Goal: Entertainment & Leisure: Consume media (video, audio)

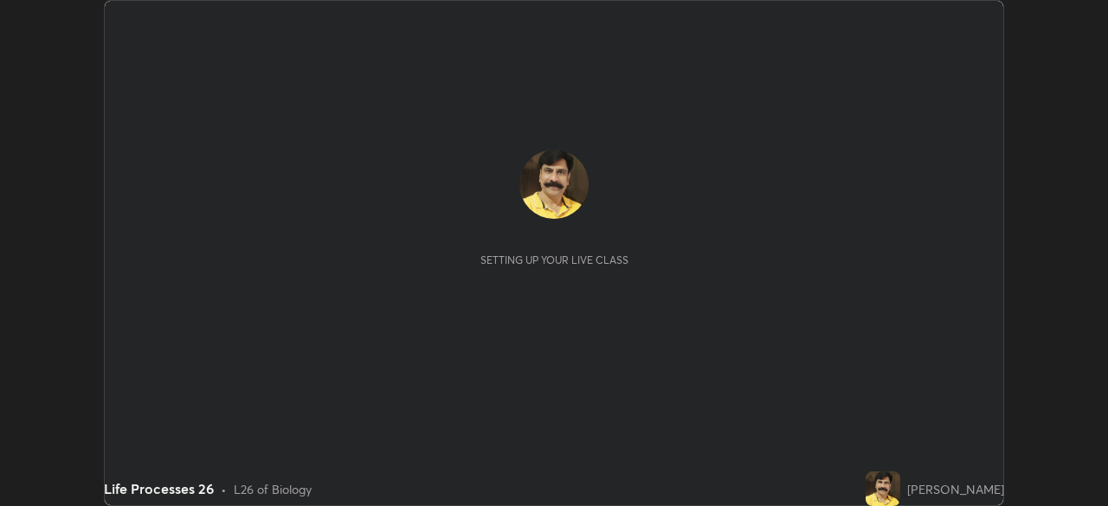
scroll to position [506, 1108]
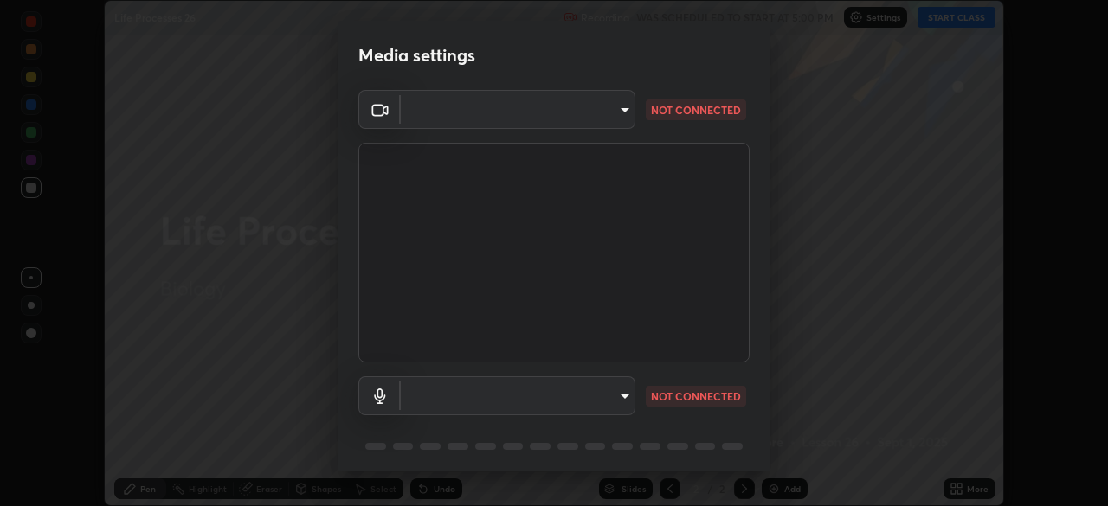
type input "a336d64f64e55d8aa7a740c0692a000d9b2cd72565bf31e1fe246034b728a4c7"
type input "communications"
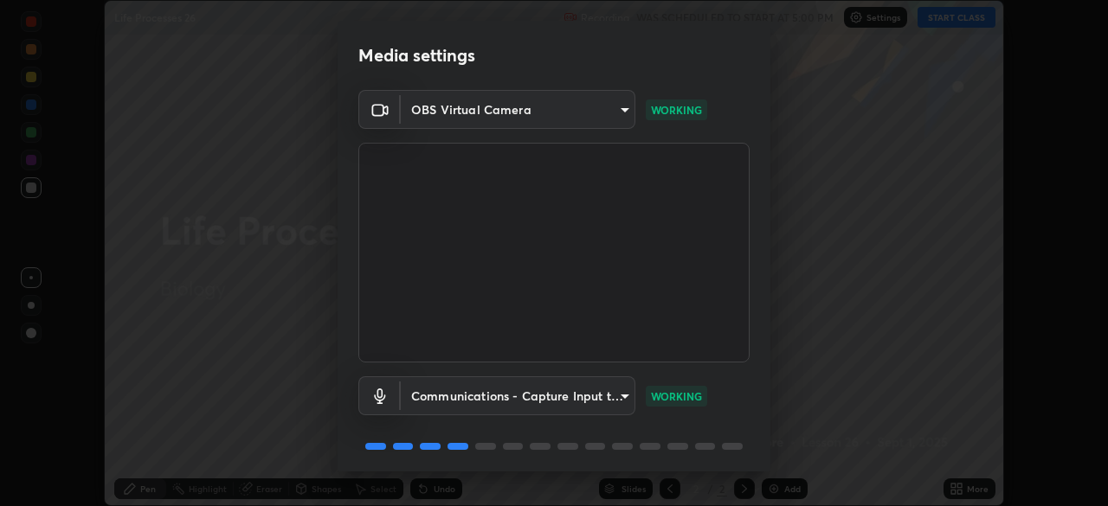
scroll to position [61, 0]
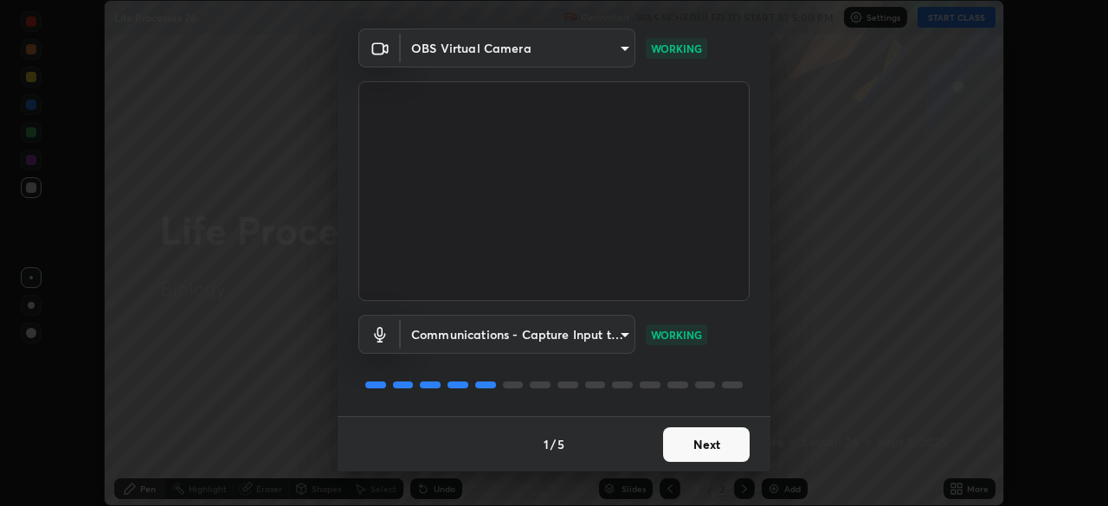
click at [688, 453] on button "Next" at bounding box center [706, 445] width 87 height 35
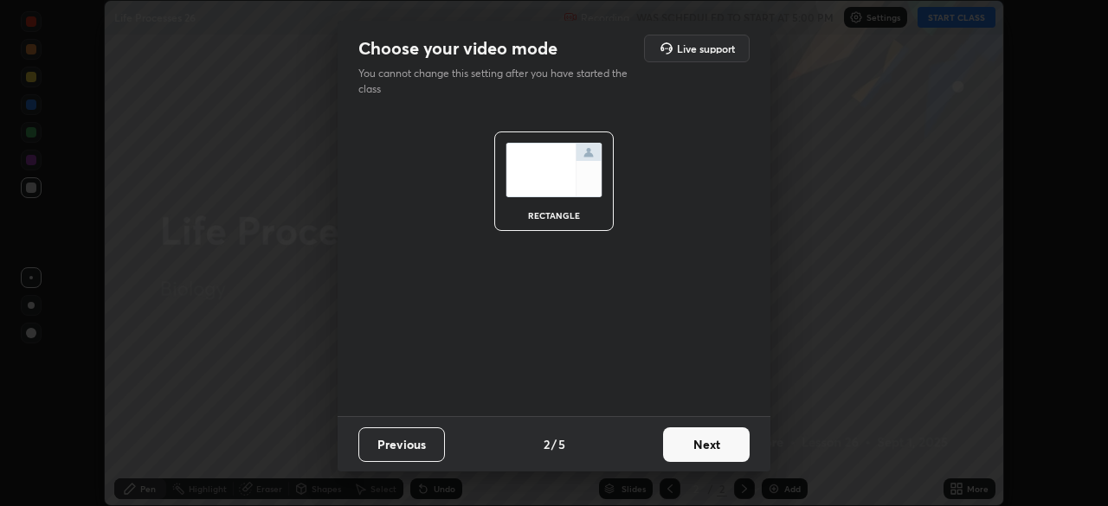
scroll to position [0, 0]
click at [705, 444] on button "Next" at bounding box center [706, 445] width 87 height 35
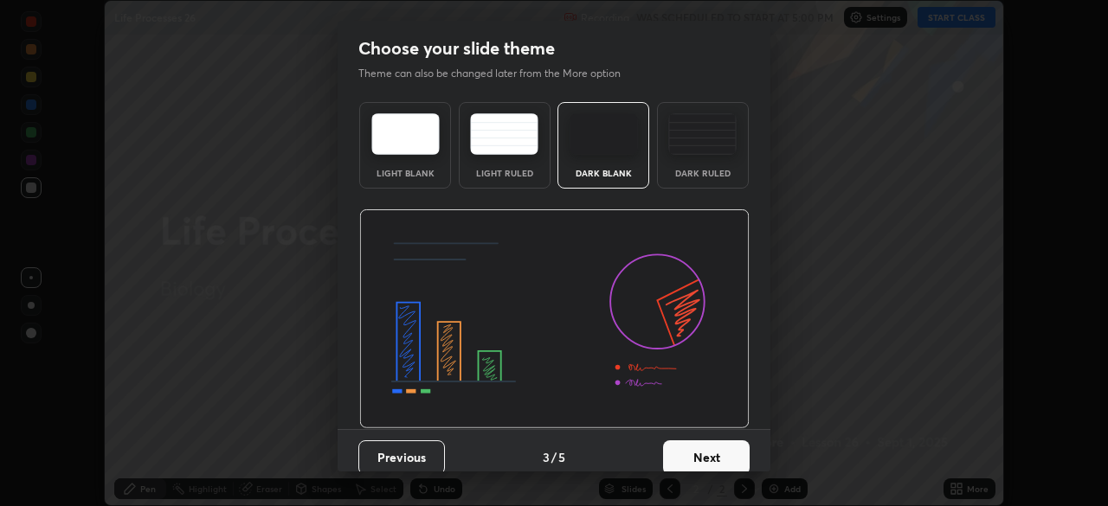
click at [707, 453] on button "Next" at bounding box center [706, 458] width 87 height 35
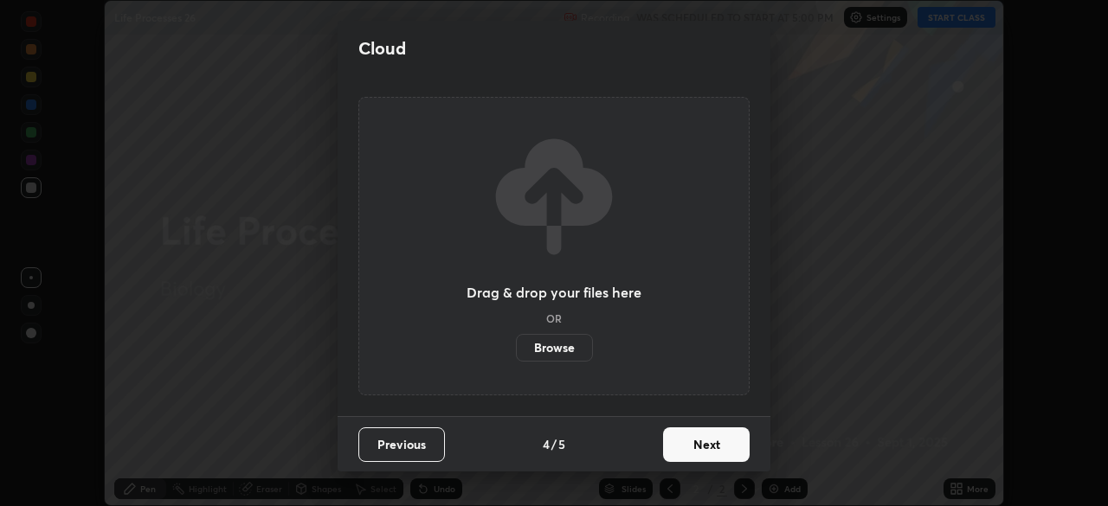
click at [706, 447] on button "Next" at bounding box center [706, 445] width 87 height 35
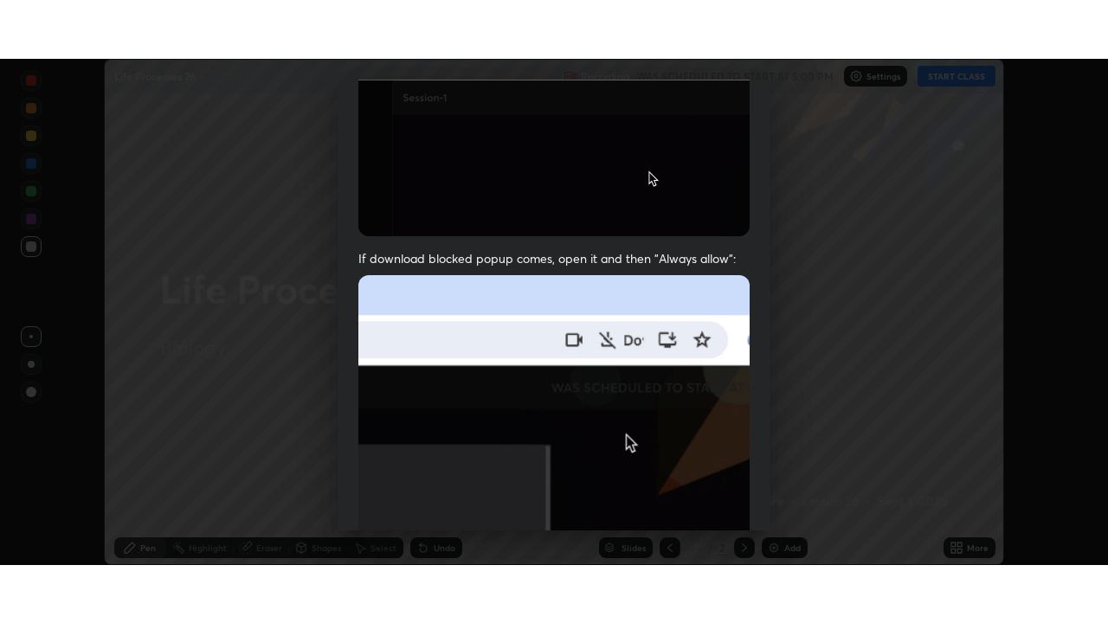
scroll to position [415, 0]
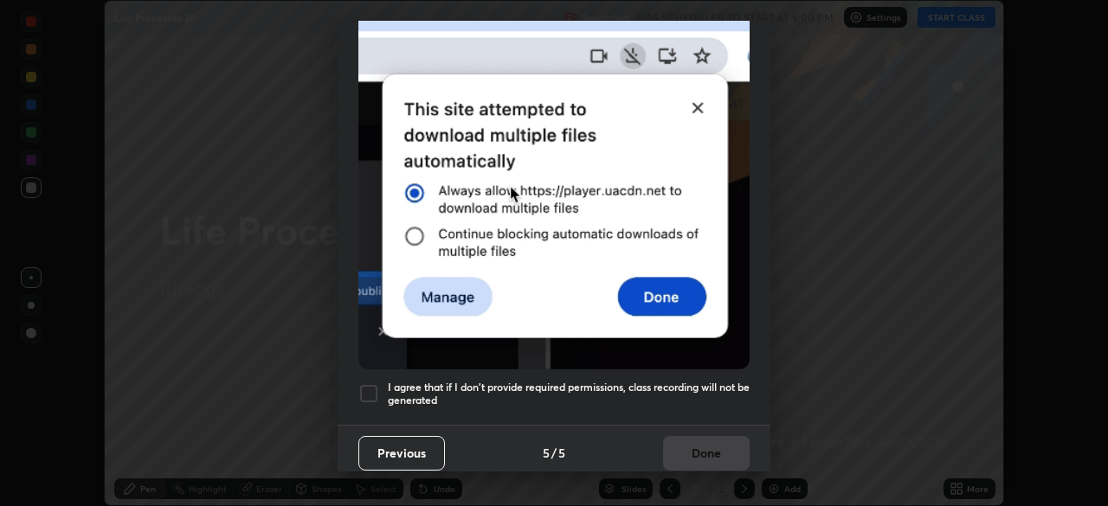
click at [368, 388] on div at bounding box center [368, 393] width 21 height 21
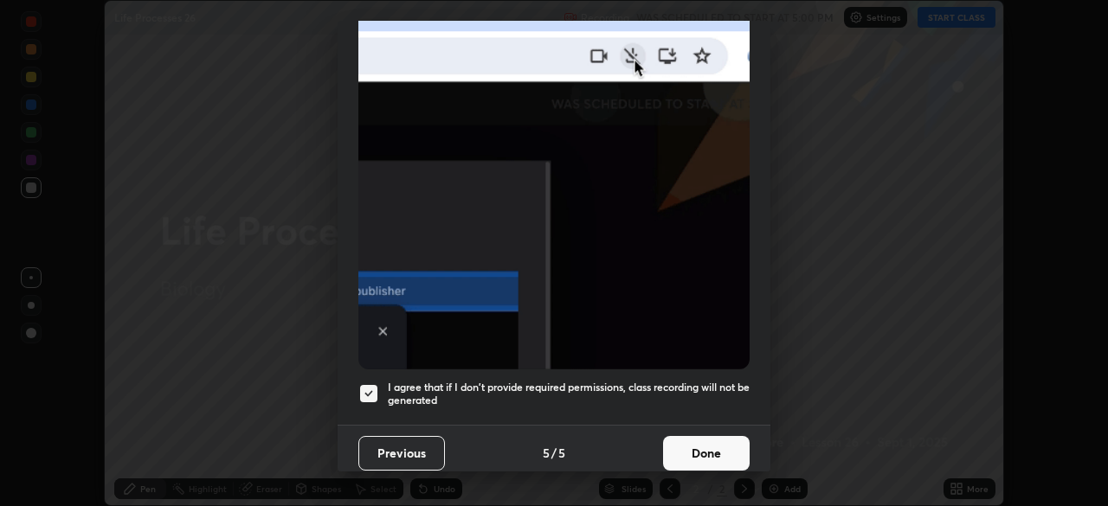
click at [703, 444] on button "Done" at bounding box center [706, 453] width 87 height 35
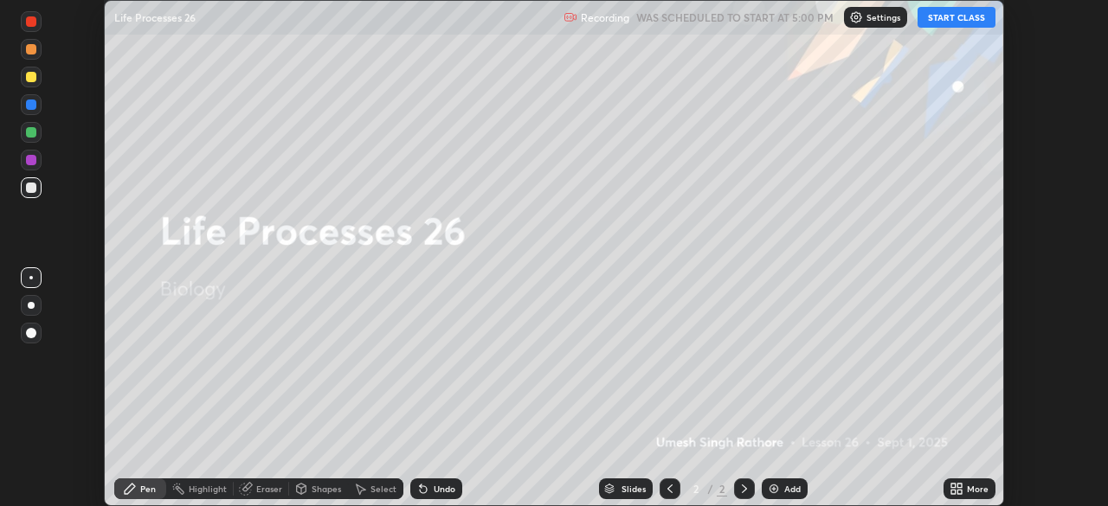
click at [962, 20] on button "START CLASS" at bounding box center [956, 17] width 78 height 21
click at [773, 486] on img at bounding box center [774, 489] width 14 height 14
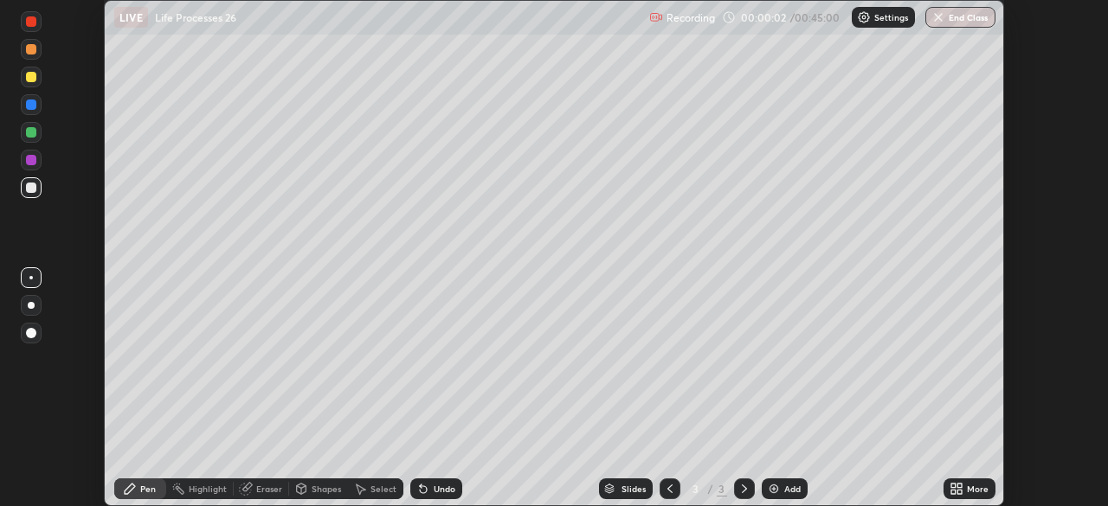
click at [954, 486] on icon at bounding box center [953, 486] width 4 height 4
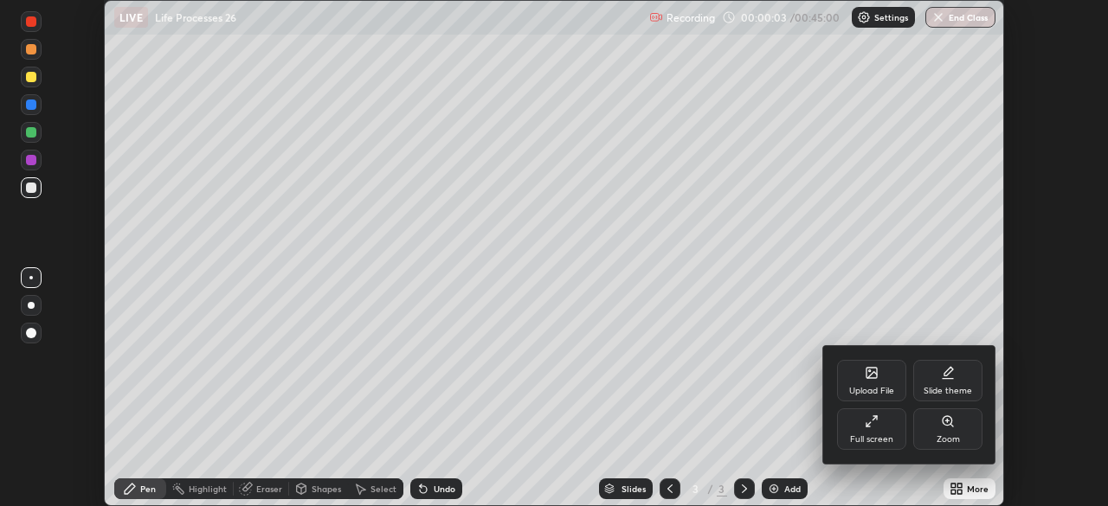
click at [872, 426] on icon at bounding box center [872, 422] width 14 height 14
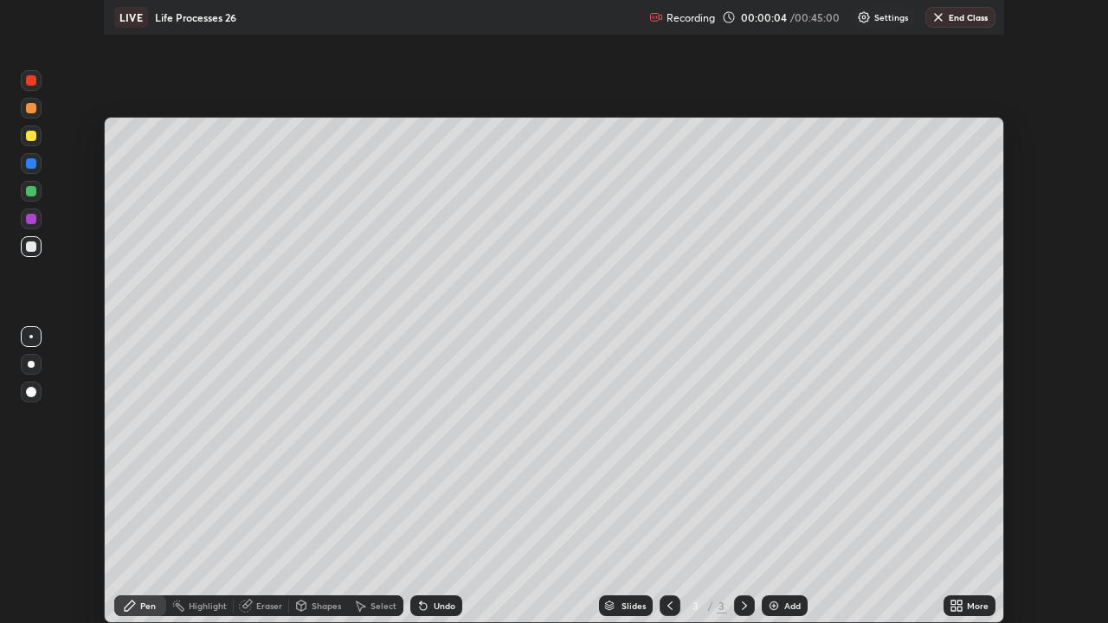
scroll to position [623, 1108]
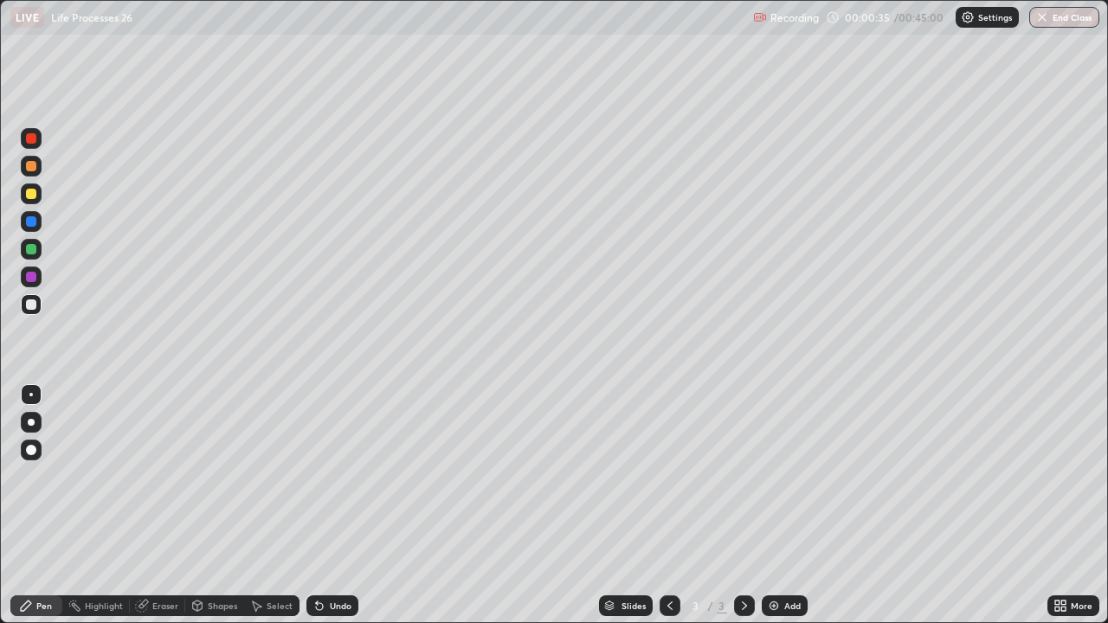
click at [32, 193] on div at bounding box center [31, 194] width 10 height 10
click at [33, 304] on div at bounding box center [31, 304] width 10 height 10
click at [31, 422] on div at bounding box center [31, 422] width 7 height 7
click at [32, 139] on div at bounding box center [31, 138] width 10 height 10
click at [30, 170] on div at bounding box center [31, 166] width 10 height 10
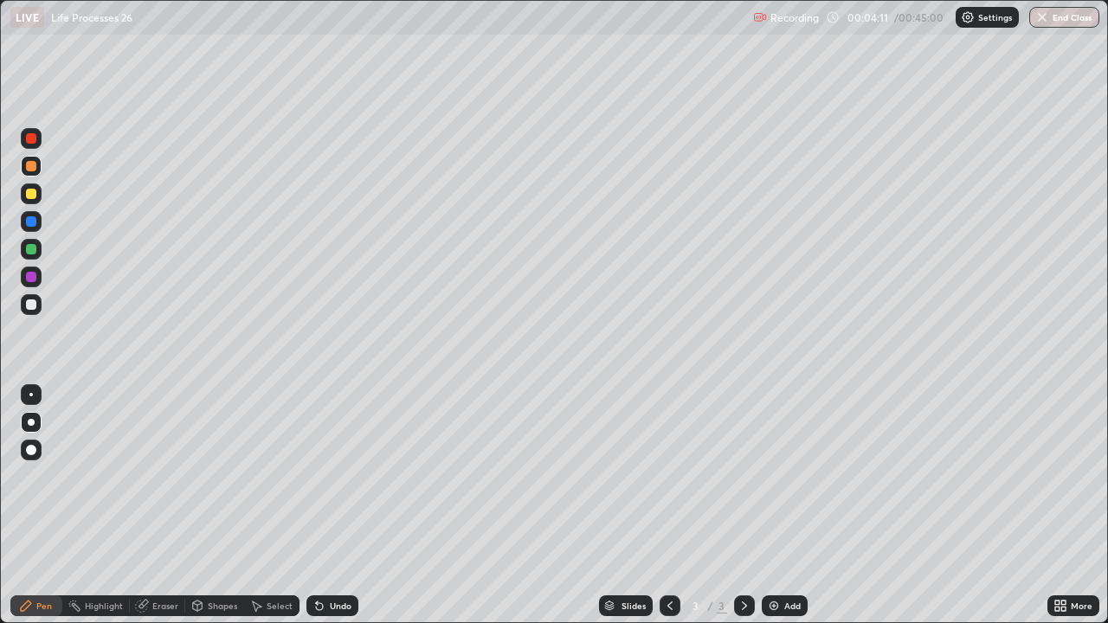
click at [29, 303] on div at bounding box center [31, 304] width 10 height 10
click at [319, 505] on icon at bounding box center [319, 606] width 7 height 7
click at [30, 140] on div at bounding box center [31, 138] width 10 height 10
click at [30, 306] on div at bounding box center [31, 304] width 10 height 10
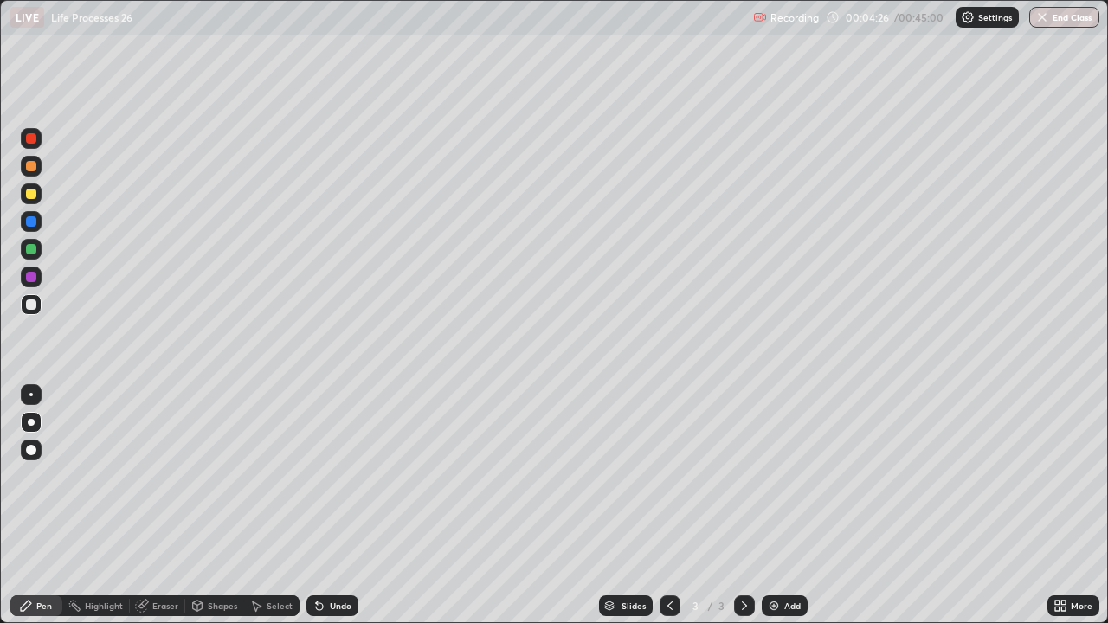
click at [29, 248] on div at bounding box center [31, 249] width 10 height 10
click at [29, 221] on div at bounding box center [31, 221] width 10 height 10
click at [30, 299] on div at bounding box center [31, 304] width 10 height 10
click at [326, 505] on div "Undo" at bounding box center [332, 605] width 52 height 21
click at [323, 505] on icon at bounding box center [319, 606] width 14 height 14
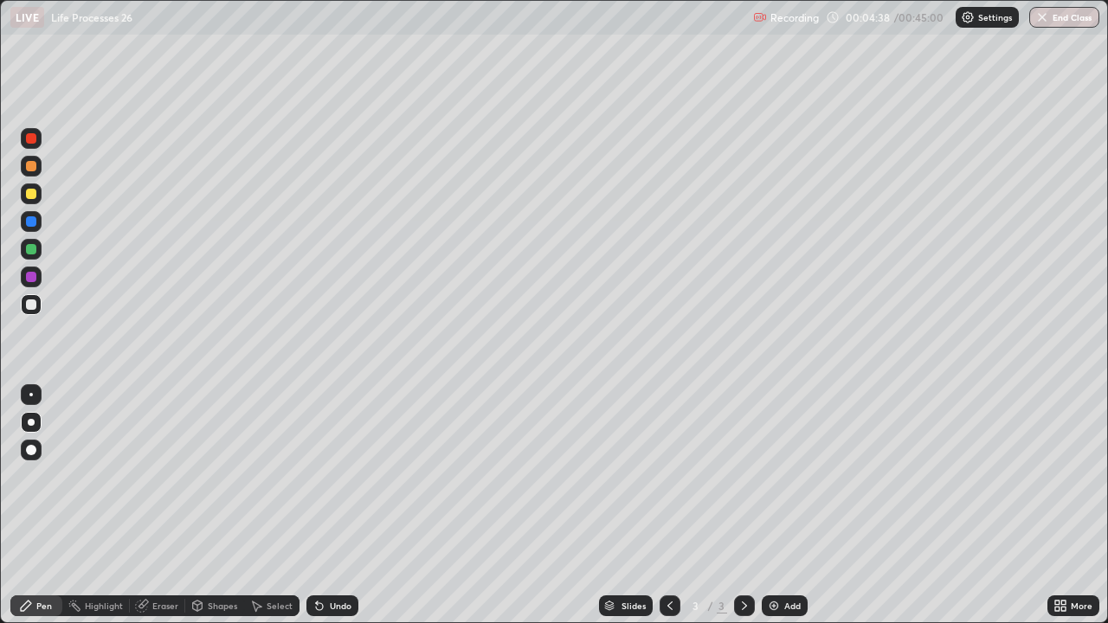
click at [323, 505] on icon at bounding box center [319, 606] width 14 height 14
click at [30, 165] on div at bounding box center [31, 166] width 10 height 10
click at [31, 136] on div at bounding box center [31, 138] width 10 height 10
click at [30, 300] on div at bounding box center [31, 304] width 10 height 10
click at [31, 250] on div at bounding box center [31, 249] width 10 height 10
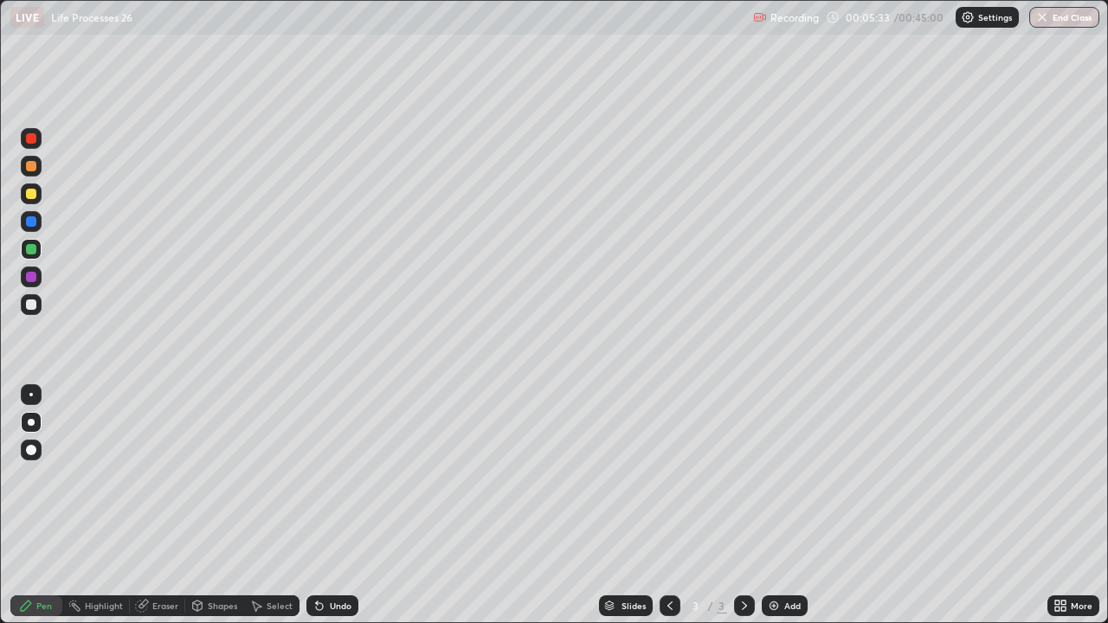
click at [31, 140] on div at bounding box center [31, 138] width 10 height 10
click at [30, 302] on div at bounding box center [31, 304] width 10 height 10
click at [30, 167] on div at bounding box center [31, 166] width 10 height 10
click at [29, 251] on div at bounding box center [31, 249] width 10 height 10
click at [32, 166] on div at bounding box center [31, 166] width 10 height 10
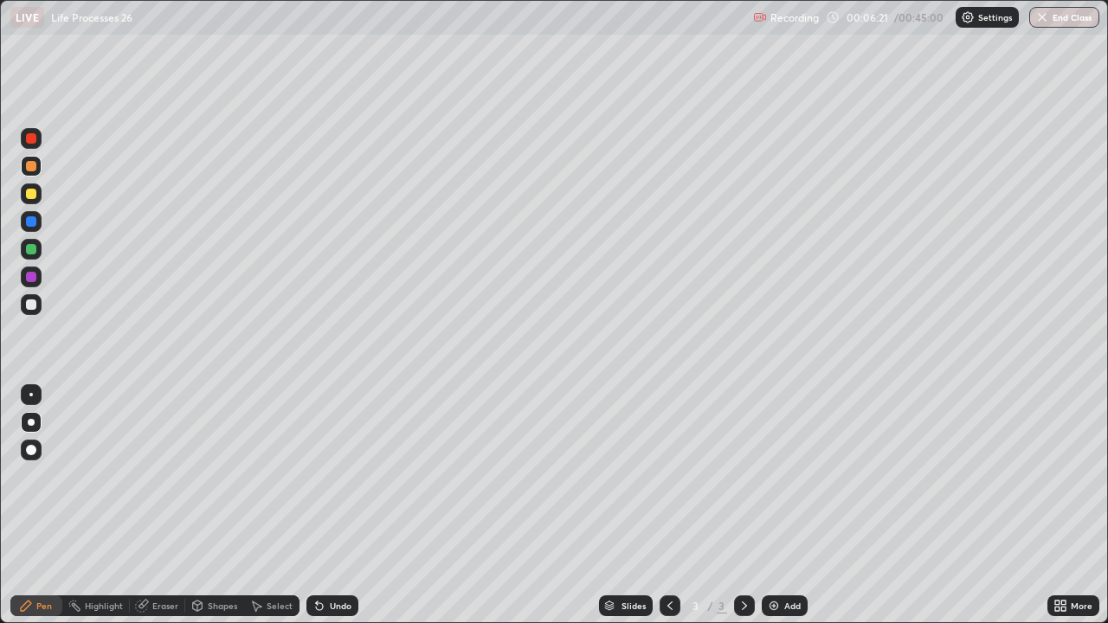
click at [30, 222] on div at bounding box center [31, 221] width 10 height 10
click at [35, 139] on div at bounding box center [31, 138] width 10 height 10
click at [33, 302] on div at bounding box center [31, 304] width 10 height 10
click at [330, 505] on div "Undo" at bounding box center [341, 605] width 22 height 9
click at [334, 505] on div "Undo" at bounding box center [341, 605] width 22 height 9
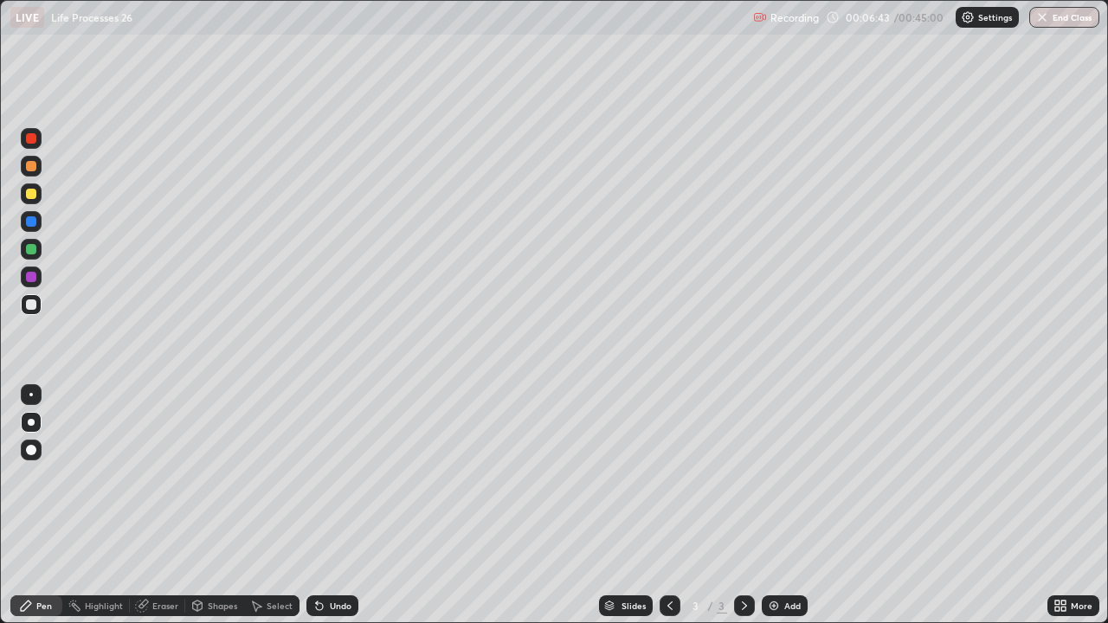
click at [334, 505] on div "Undo" at bounding box center [341, 605] width 22 height 9
click at [35, 140] on div at bounding box center [31, 138] width 10 height 10
click at [33, 304] on div at bounding box center [31, 304] width 10 height 10
click at [30, 302] on div at bounding box center [31, 304] width 10 height 10
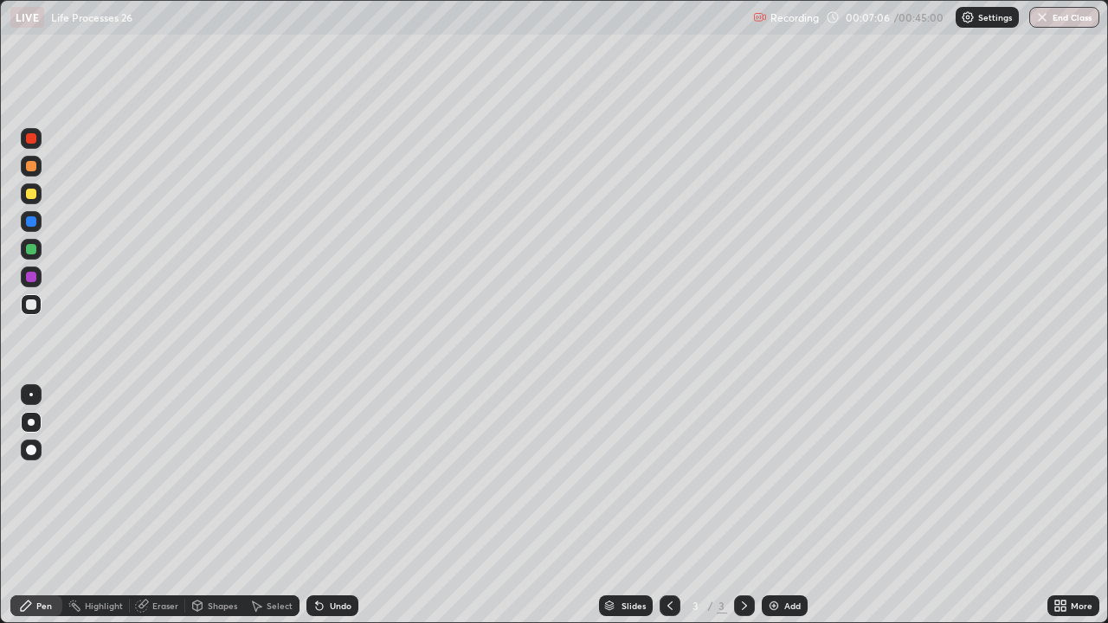
click at [33, 247] on div at bounding box center [31, 249] width 10 height 10
click at [30, 220] on div at bounding box center [31, 221] width 10 height 10
click at [33, 137] on div at bounding box center [31, 138] width 10 height 10
click at [34, 167] on div at bounding box center [31, 166] width 10 height 10
click at [30, 140] on div at bounding box center [31, 138] width 10 height 10
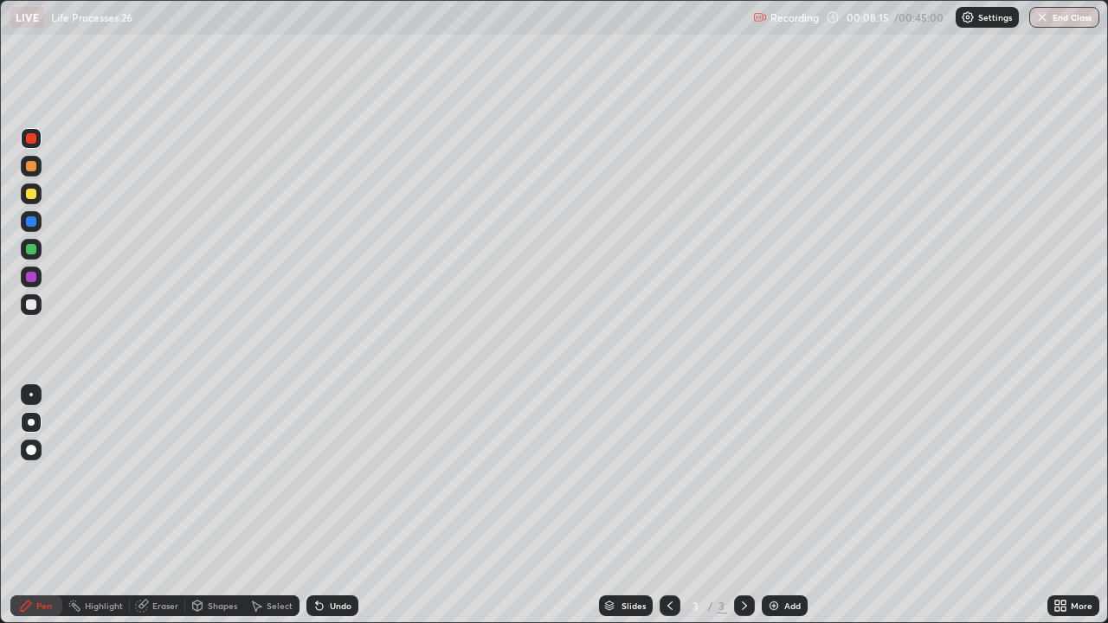
click at [32, 306] on div at bounding box center [31, 304] width 10 height 10
click at [32, 219] on div at bounding box center [31, 221] width 10 height 10
click at [32, 168] on div at bounding box center [31, 166] width 10 height 10
click at [30, 305] on div at bounding box center [31, 304] width 10 height 10
click at [31, 248] on div at bounding box center [31, 249] width 10 height 10
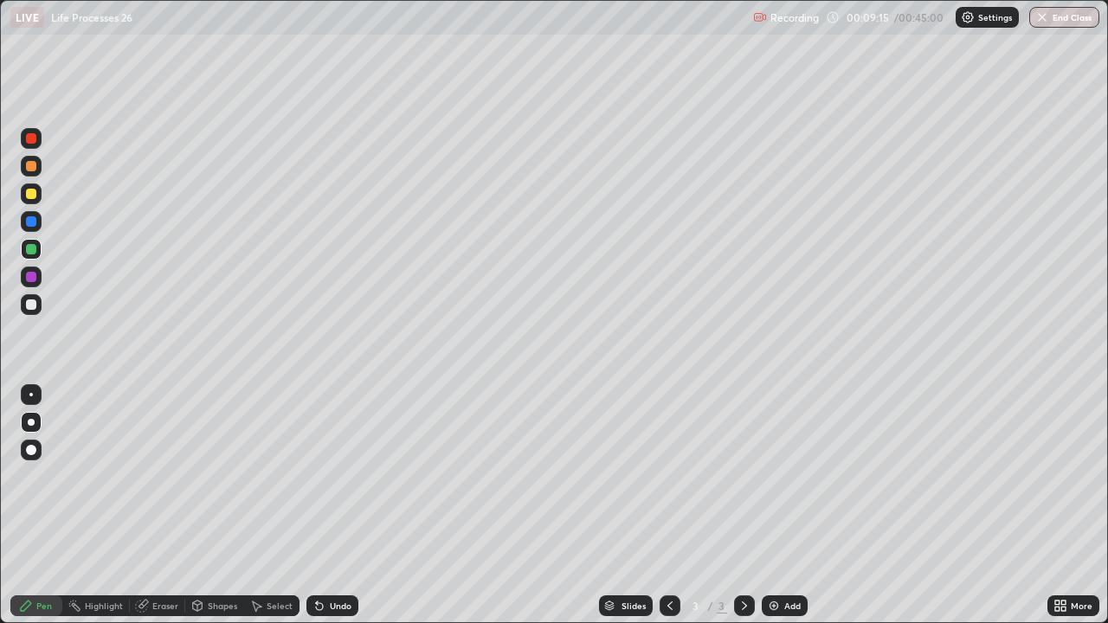
click at [30, 303] on div at bounding box center [31, 304] width 10 height 10
click at [32, 251] on div at bounding box center [31, 249] width 10 height 10
click at [32, 305] on div at bounding box center [31, 304] width 10 height 10
click at [774, 505] on img at bounding box center [774, 606] width 14 height 14
click at [32, 306] on div at bounding box center [31, 304] width 10 height 10
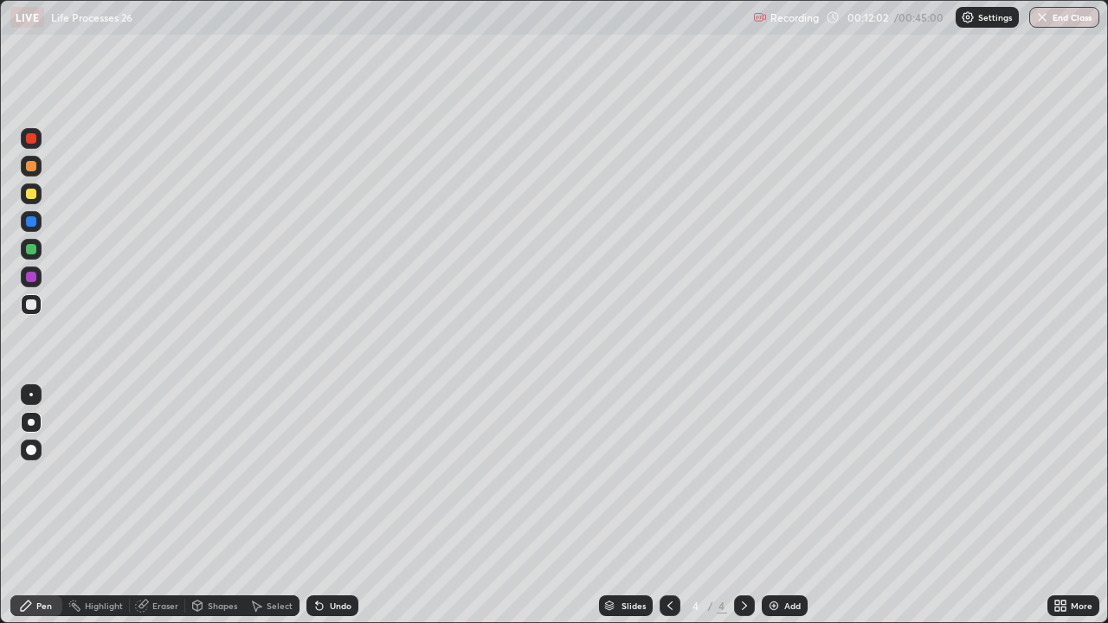
click at [325, 505] on div "Undo" at bounding box center [332, 605] width 52 height 21
click at [319, 505] on icon at bounding box center [319, 606] width 7 height 7
click at [324, 505] on icon at bounding box center [319, 606] width 14 height 14
click at [317, 505] on icon at bounding box center [319, 606] width 7 height 7
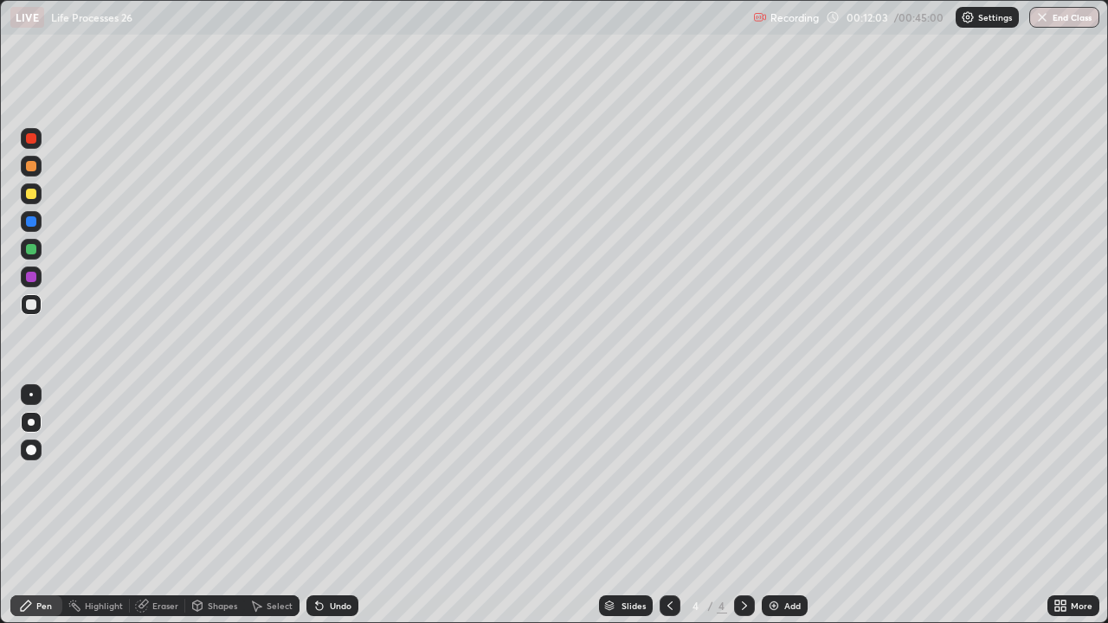
click at [317, 505] on icon at bounding box center [319, 606] width 7 height 7
click at [28, 166] on div at bounding box center [31, 166] width 10 height 10
click at [29, 196] on div at bounding box center [31, 194] width 10 height 10
click at [33, 300] on div at bounding box center [31, 304] width 10 height 10
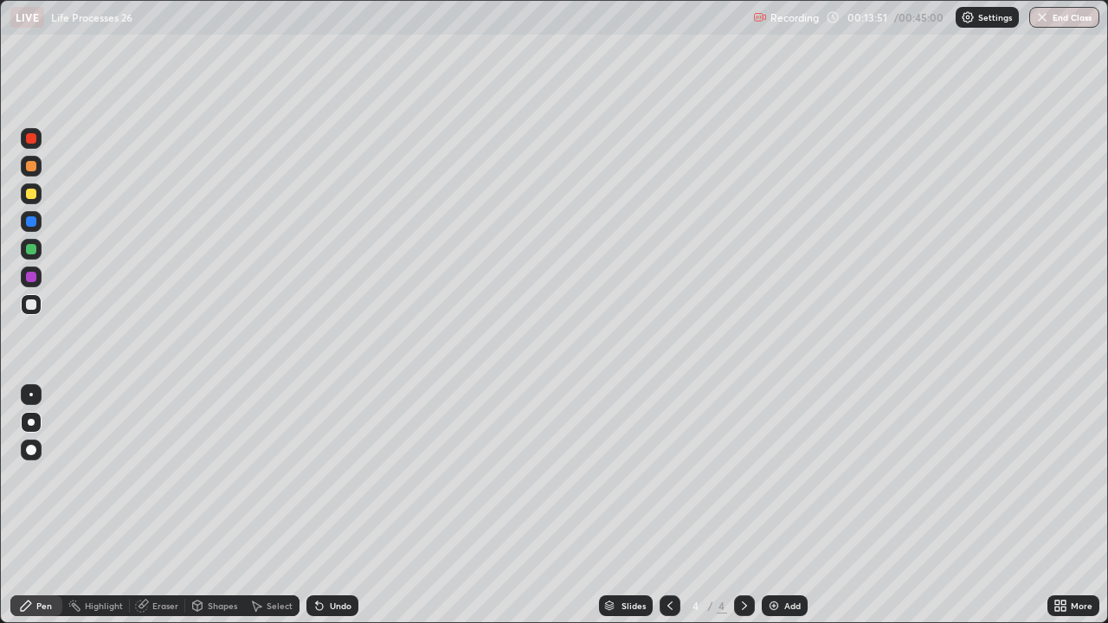
click at [29, 251] on div at bounding box center [31, 249] width 10 height 10
click at [33, 306] on div at bounding box center [31, 304] width 10 height 10
click at [30, 254] on div at bounding box center [31, 249] width 10 height 10
click at [29, 306] on div at bounding box center [31, 304] width 10 height 10
click at [29, 222] on div at bounding box center [31, 221] width 10 height 10
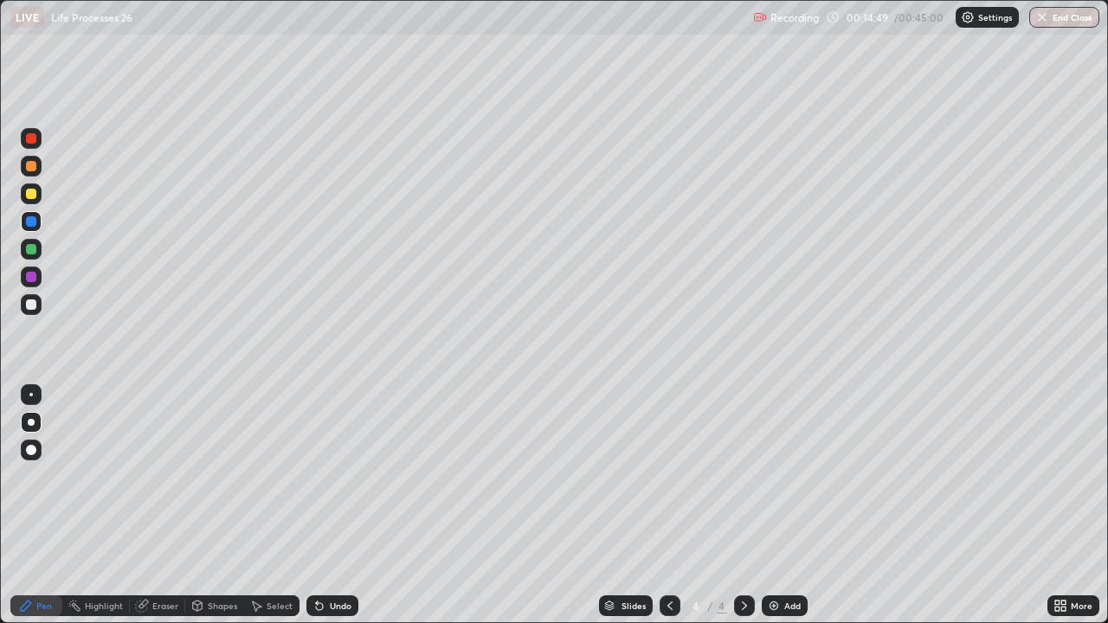
click at [29, 194] on div at bounding box center [31, 194] width 10 height 10
click at [30, 304] on div at bounding box center [31, 304] width 10 height 10
click at [29, 303] on div at bounding box center [31, 304] width 10 height 10
click at [30, 249] on div at bounding box center [31, 249] width 10 height 10
click at [29, 194] on div at bounding box center [31, 194] width 10 height 10
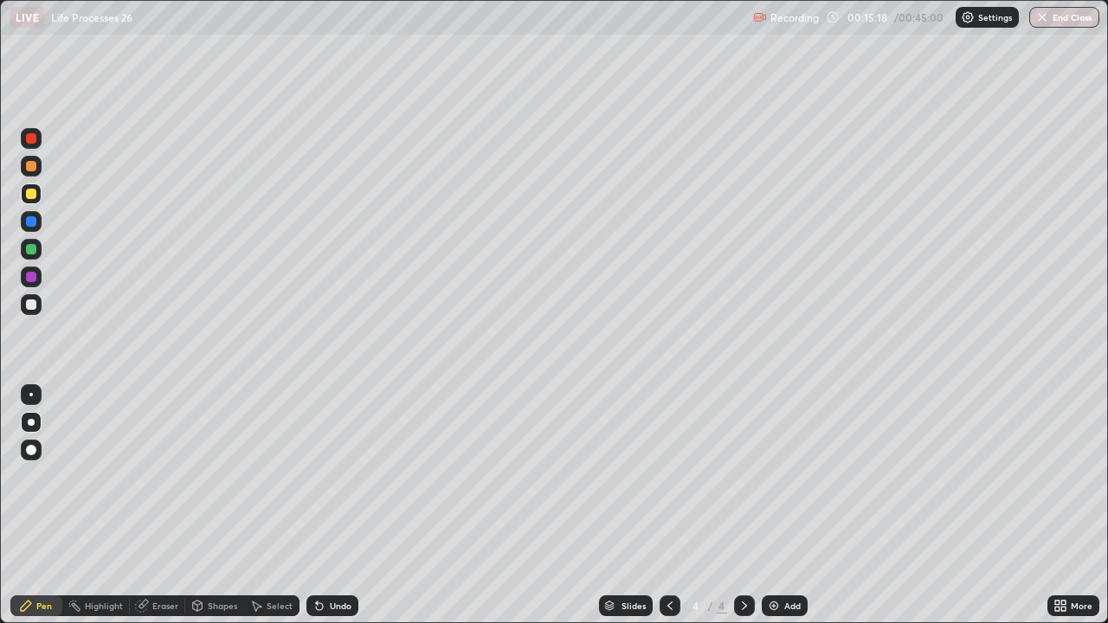
click at [28, 219] on div at bounding box center [31, 221] width 10 height 10
click at [29, 196] on div at bounding box center [31, 194] width 10 height 10
click at [29, 250] on div at bounding box center [31, 249] width 10 height 10
click at [27, 301] on div at bounding box center [31, 304] width 10 height 10
click at [28, 251] on div at bounding box center [31, 249] width 10 height 10
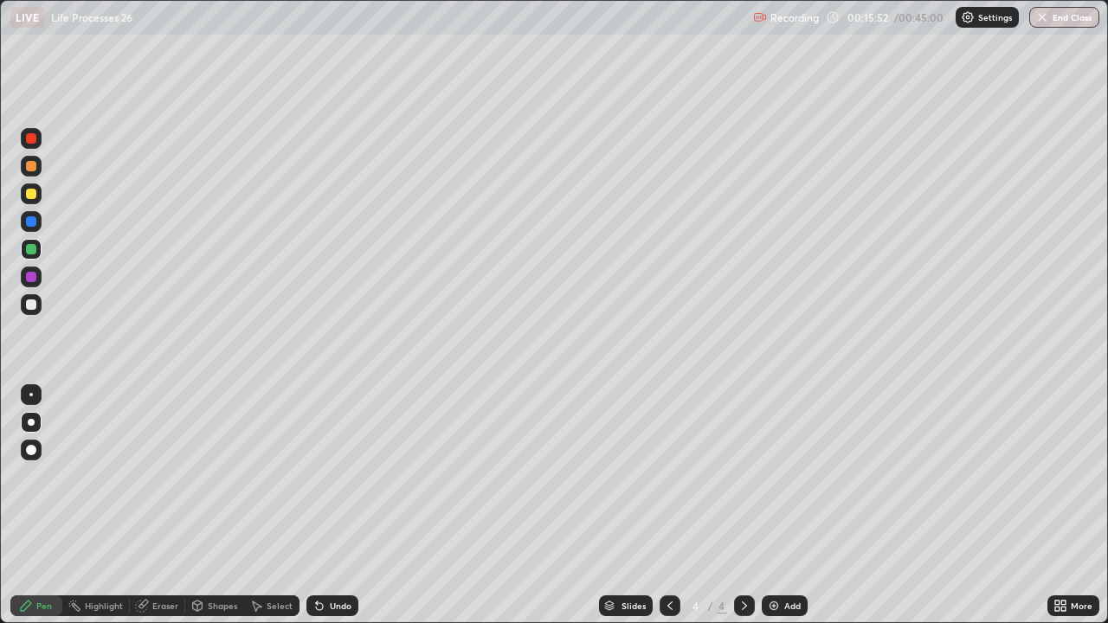
click at [27, 193] on div at bounding box center [31, 194] width 10 height 10
click at [30, 221] on div at bounding box center [31, 221] width 10 height 10
click at [29, 303] on div at bounding box center [31, 304] width 10 height 10
click at [30, 252] on div at bounding box center [31, 249] width 10 height 10
click at [34, 302] on div at bounding box center [31, 304] width 10 height 10
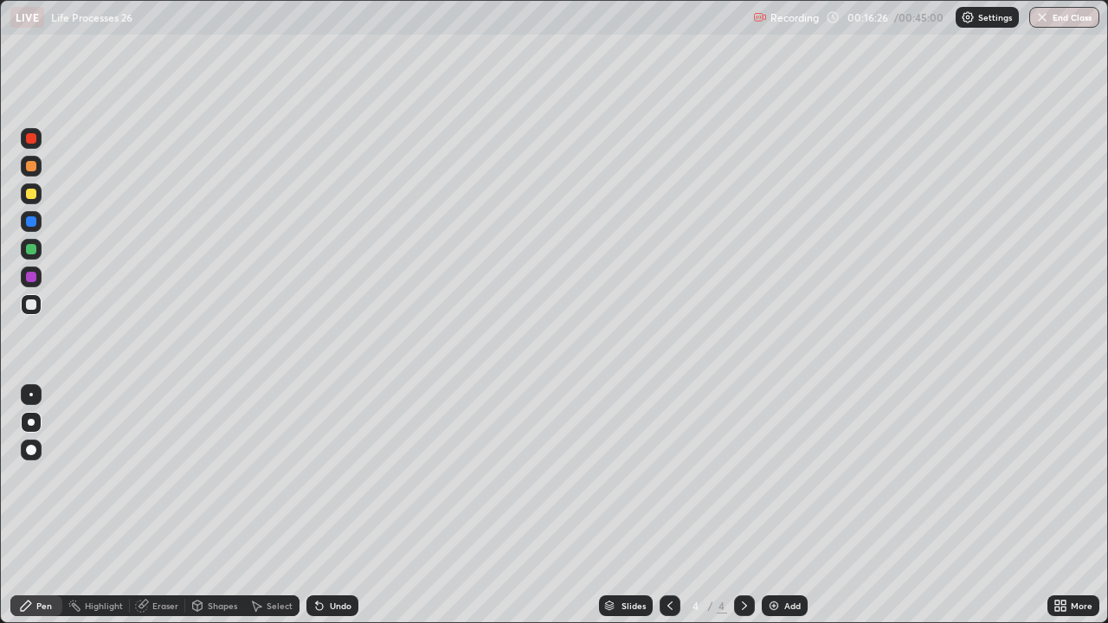
click at [30, 225] on div at bounding box center [31, 221] width 10 height 10
click at [29, 193] on div at bounding box center [31, 194] width 10 height 10
click at [30, 304] on div at bounding box center [31, 304] width 10 height 10
click at [322, 505] on icon at bounding box center [319, 606] width 14 height 14
click at [331, 505] on div "Undo" at bounding box center [332, 605] width 52 height 21
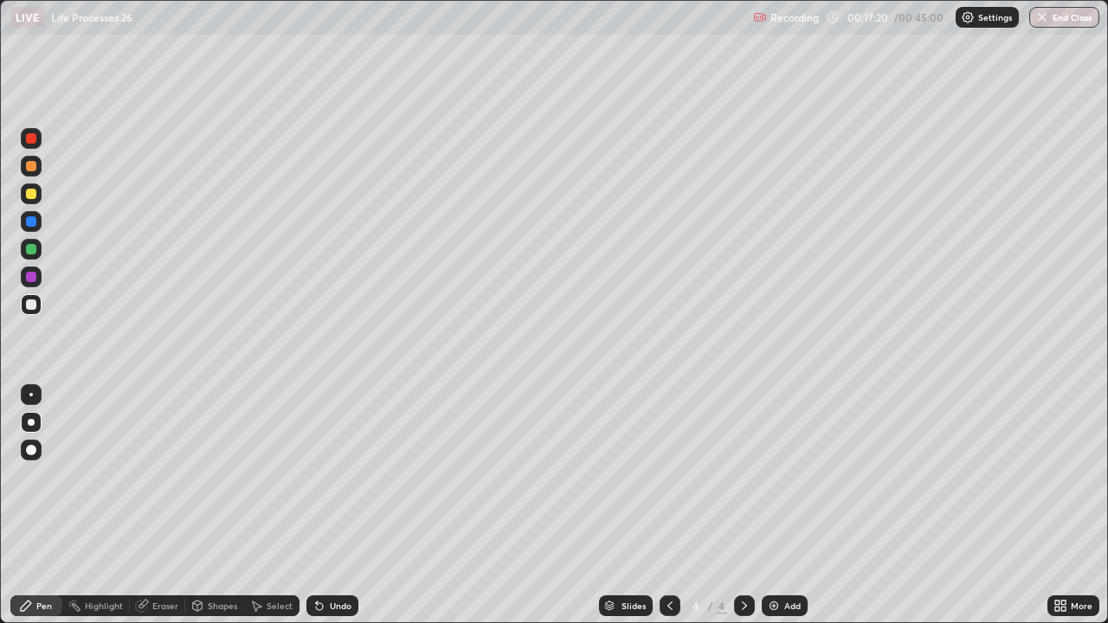
click at [330, 505] on div "Undo" at bounding box center [341, 605] width 22 height 9
click at [328, 505] on div "Undo" at bounding box center [332, 605] width 52 height 21
click at [32, 246] on div at bounding box center [31, 249] width 10 height 10
click at [29, 222] on div at bounding box center [31, 221] width 10 height 10
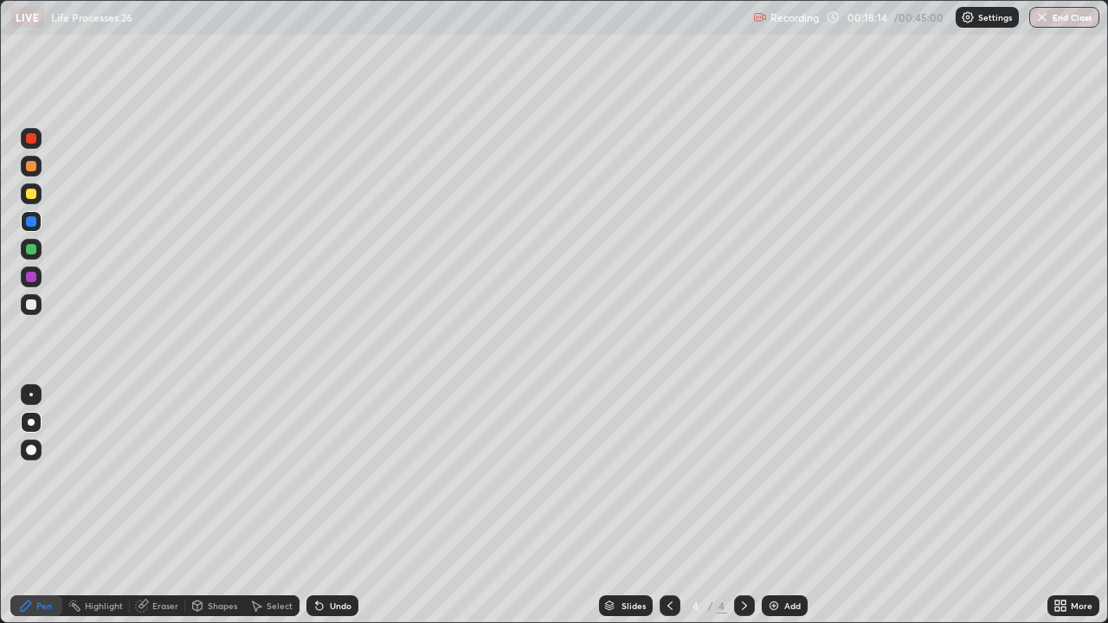
click at [29, 195] on div at bounding box center [31, 194] width 10 height 10
click at [769, 505] on img at bounding box center [774, 606] width 14 height 14
click at [31, 303] on div at bounding box center [31, 304] width 10 height 10
click at [28, 248] on div at bounding box center [31, 249] width 10 height 10
click at [29, 305] on div at bounding box center [31, 304] width 10 height 10
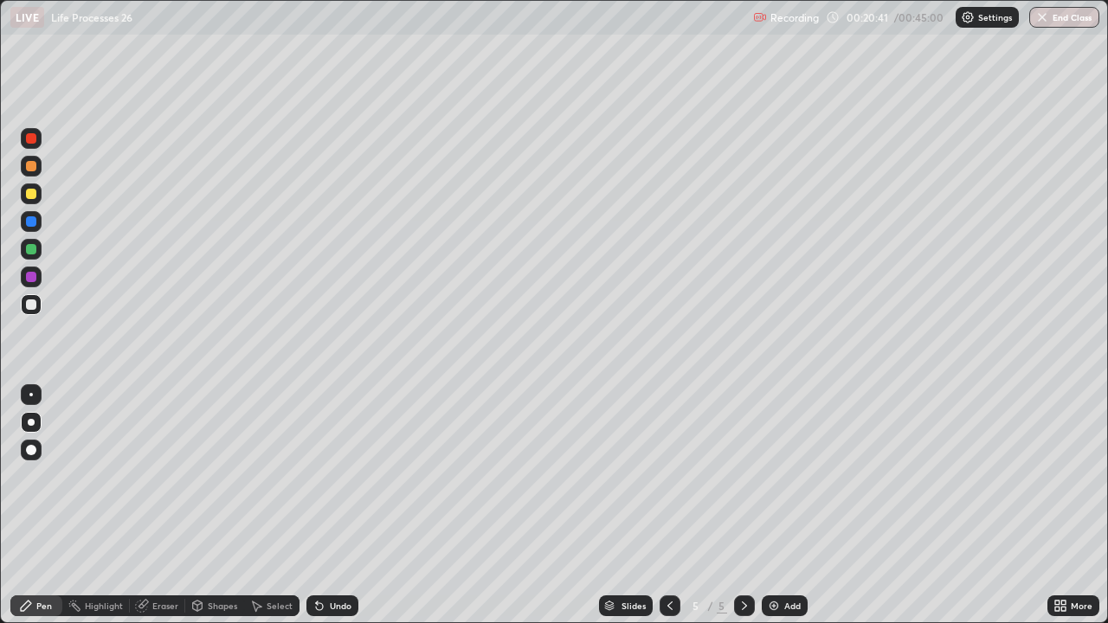
click at [31, 247] on div at bounding box center [31, 249] width 10 height 10
click at [320, 505] on icon at bounding box center [319, 606] width 7 height 7
click at [32, 192] on div at bounding box center [31, 194] width 10 height 10
click at [30, 251] on div at bounding box center [31, 249] width 10 height 10
click at [30, 195] on div at bounding box center [31, 194] width 10 height 10
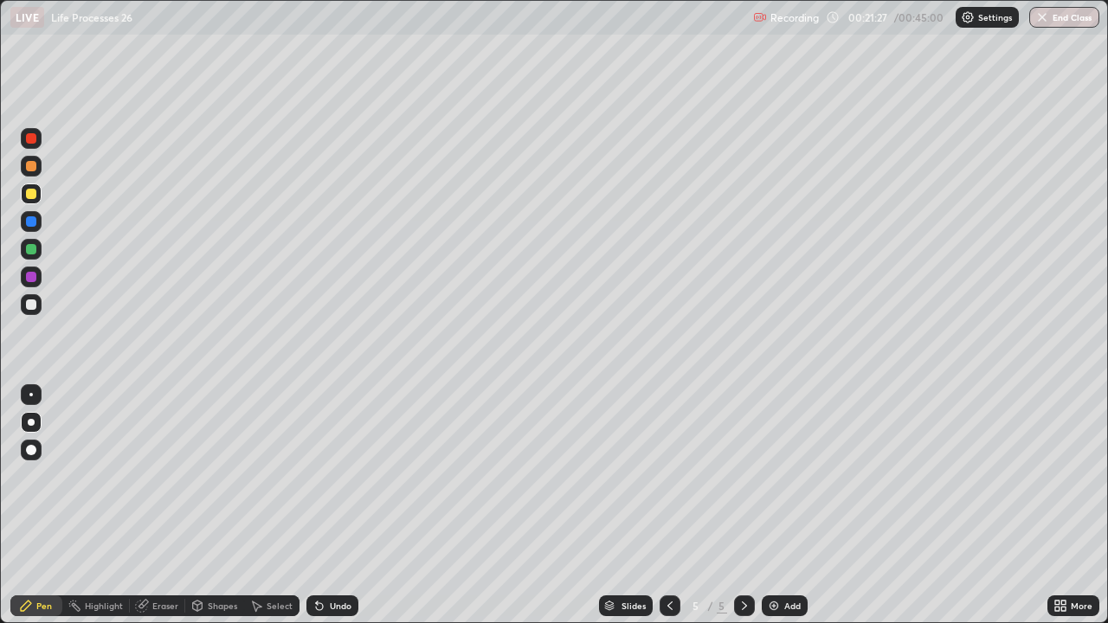
click at [31, 167] on div at bounding box center [31, 166] width 10 height 10
click at [31, 196] on div at bounding box center [31, 194] width 10 height 10
click at [29, 165] on div at bounding box center [31, 166] width 10 height 10
click at [32, 194] on div at bounding box center [31, 194] width 10 height 10
click at [32, 249] on div at bounding box center [31, 249] width 10 height 10
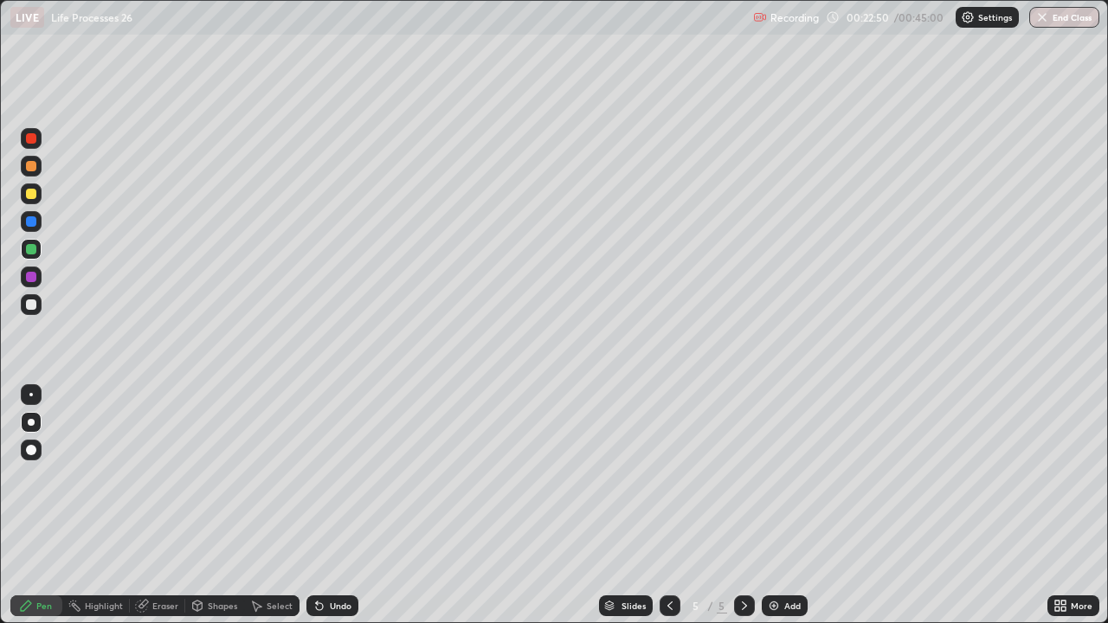
click at [30, 246] on div at bounding box center [31, 249] width 10 height 10
click at [31, 193] on div at bounding box center [31, 194] width 10 height 10
click at [31, 167] on div at bounding box center [31, 166] width 10 height 10
click at [31, 250] on div at bounding box center [31, 249] width 10 height 10
click at [34, 250] on div at bounding box center [31, 249] width 10 height 10
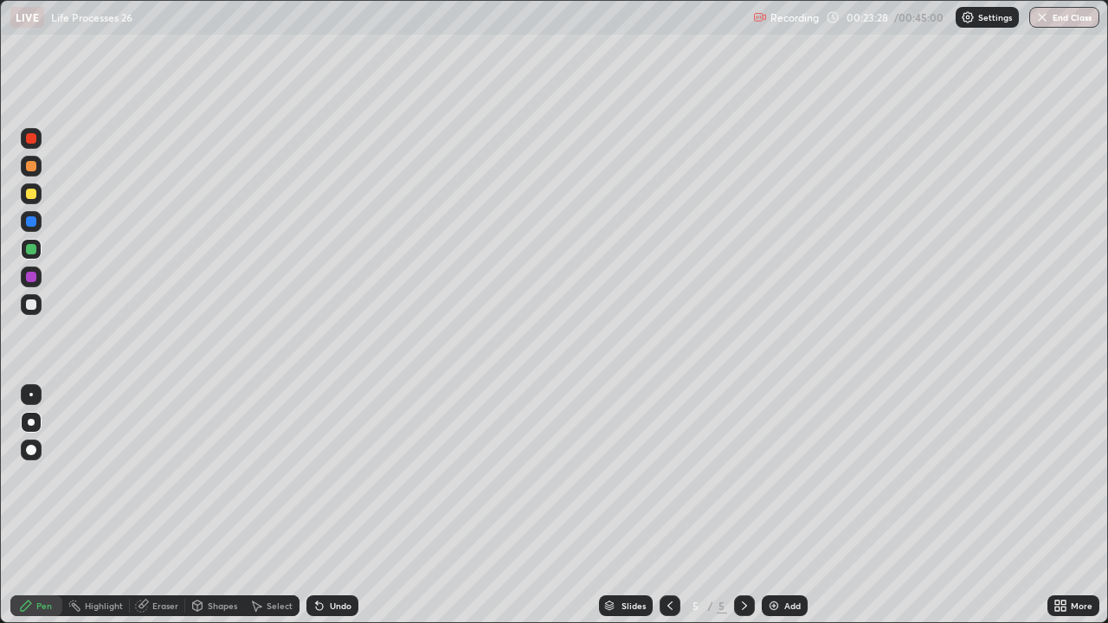
click at [31, 251] on div at bounding box center [31, 249] width 10 height 10
click at [34, 193] on div at bounding box center [31, 194] width 10 height 10
click at [35, 248] on div at bounding box center [31, 249] width 10 height 10
click at [37, 192] on div at bounding box center [31, 193] width 21 height 21
click at [35, 248] on div at bounding box center [31, 249] width 10 height 10
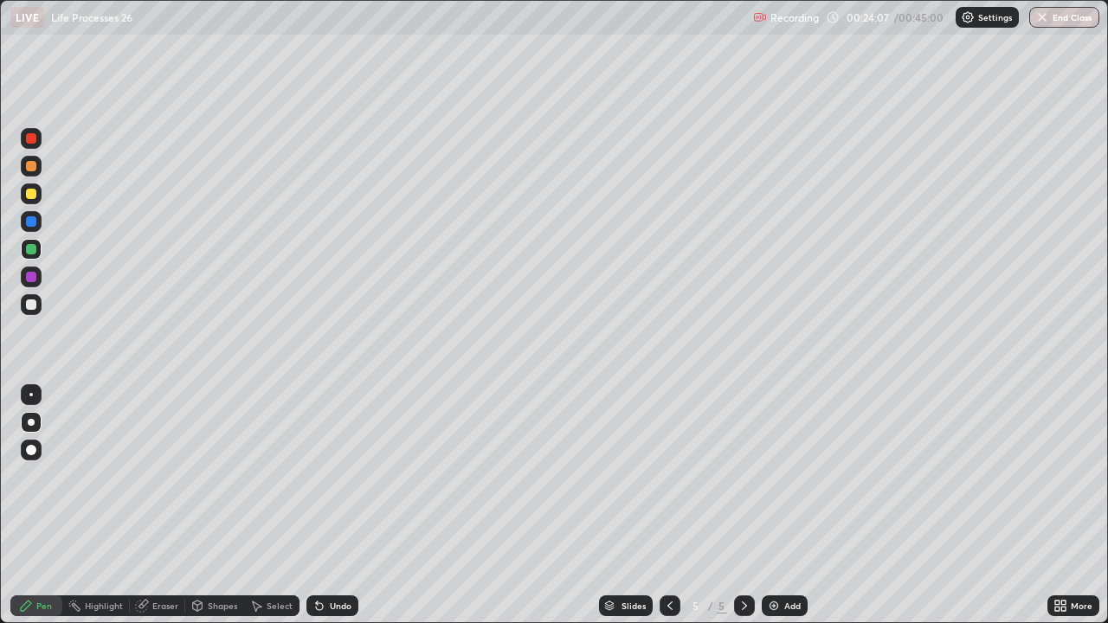
click at [34, 193] on div at bounding box center [31, 194] width 10 height 10
click at [32, 248] on div at bounding box center [31, 249] width 10 height 10
click at [34, 196] on div at bounding box center [31, 194] width 10 height 10
click at [770, 505] on img at bounding box center [774, 606] width 14 height 14
click at [33, 304] on div at bounding box center [31, 304] width 10 height 10
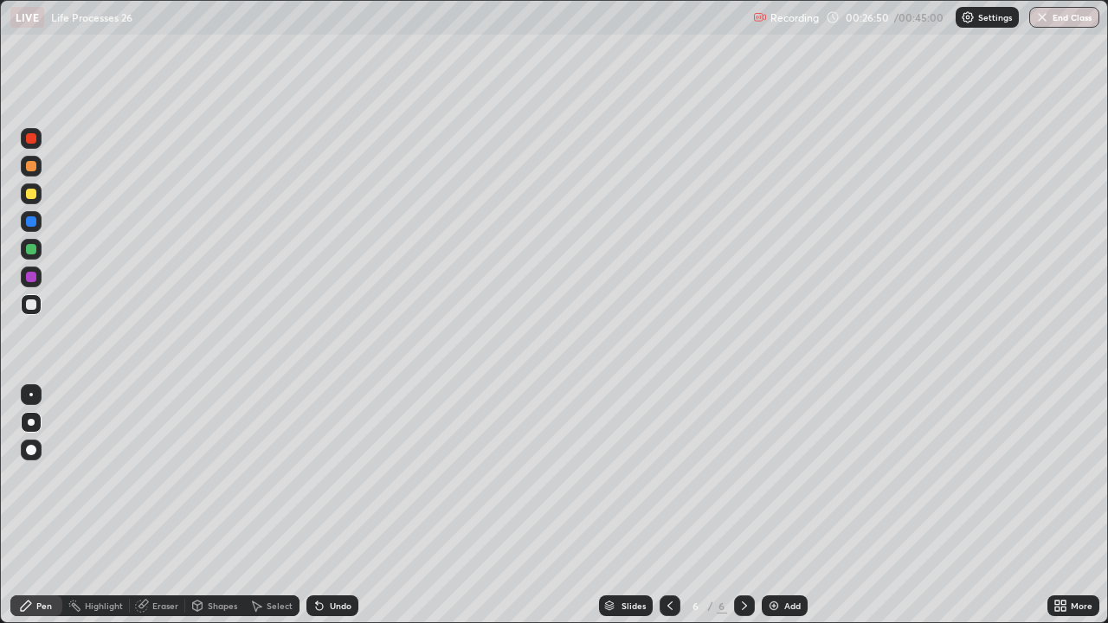
click at [670, 505] on div at bounding box center [669, 605] width 21 height 21
click at [773, 505] on img at bounding box center [774, 606] width 14 height 14
click at [31, 191] on div at bounding box center [31, 194] width 10 height 10
click at [31, 223] on div at bounding box center [31, 221] width 10 height 10
click at [32, 252] on div at bounding box center [31, 249] width 10 height 10
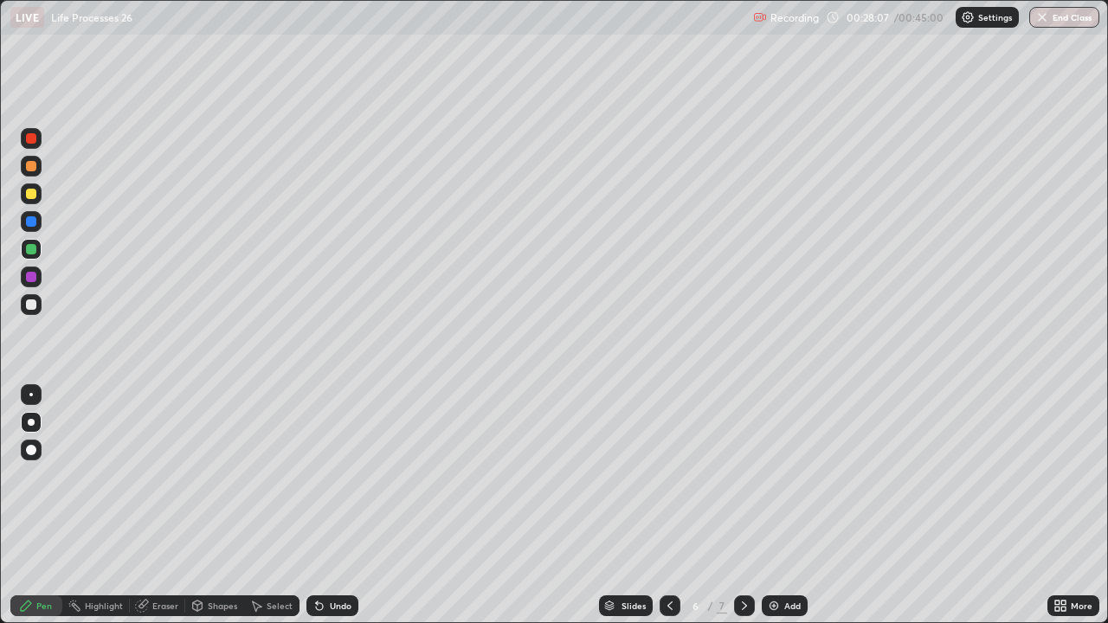
click at [31, 164] on div at bounding box center [31, 166] width 10 height 10
click at [30, 252] on div at bounding box center [31, 249] width 10 height 10
click at [33, 302] on div at bounding box center [31, 304] width 10 height 10
click at [31, 253] on div at bounding box center [31, 249] width 10 height 10
click at [30, 304] on div at bounding box center [31, 304] width 10 height 10
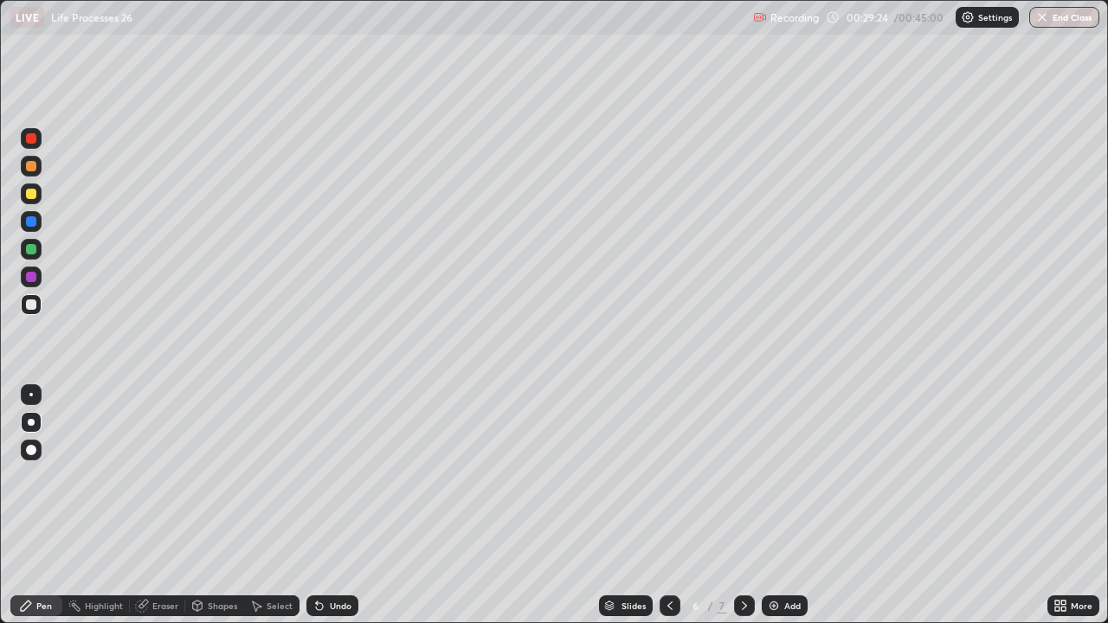
click at [30, 248] on div at bounding box center [31, 249] width 10 height 10
click at [29, 197] on div at bounding box center [31, 194] width 10 height 10
click at [30, 222] on div at bounding box center [31, 221] width 10 height 10
click at [29, 251] on div at bounding box center [31, 249] width 10 height 10
click at [35, 248] on div at bounding box center [31, 249] width 10 height 10
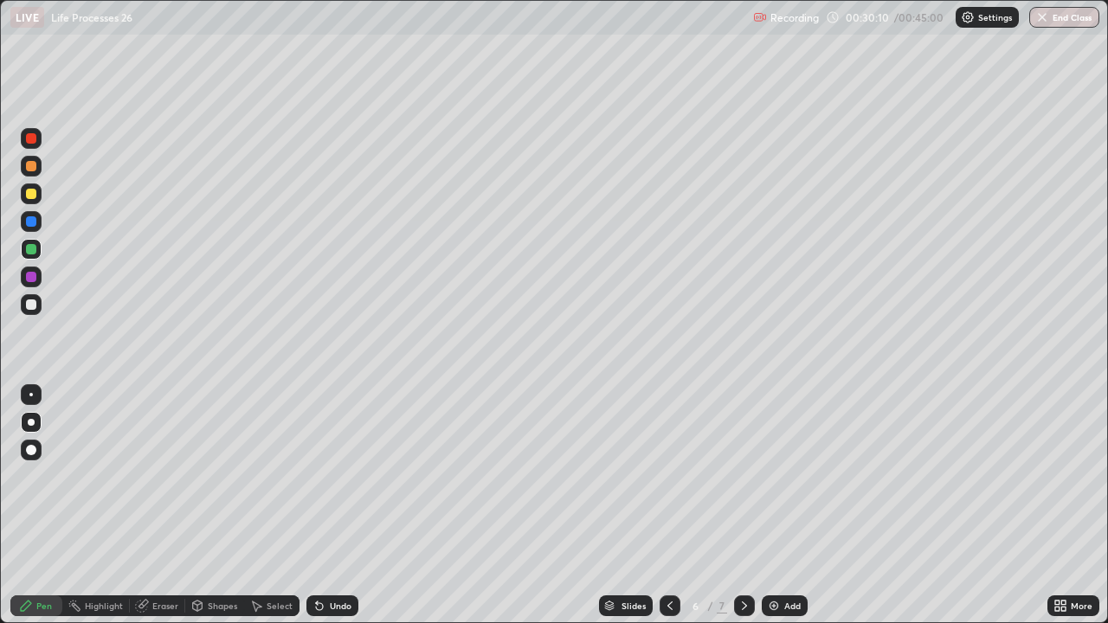
click at [329, 505] on div "Undo" at bounding box center [332, 605] width 52 height 21
click at [332, 505] on div "Undo" at bounding box center [341, 605] width 22 height 9
click at [27, 305] on div at bounding box center [31, 304] width 10 height 10
click at [29, 278] on div at bounding box center [31, 277] width 10 height 10
click at [33, 250] on div at bounding box center [31, 249] width 10 height 10
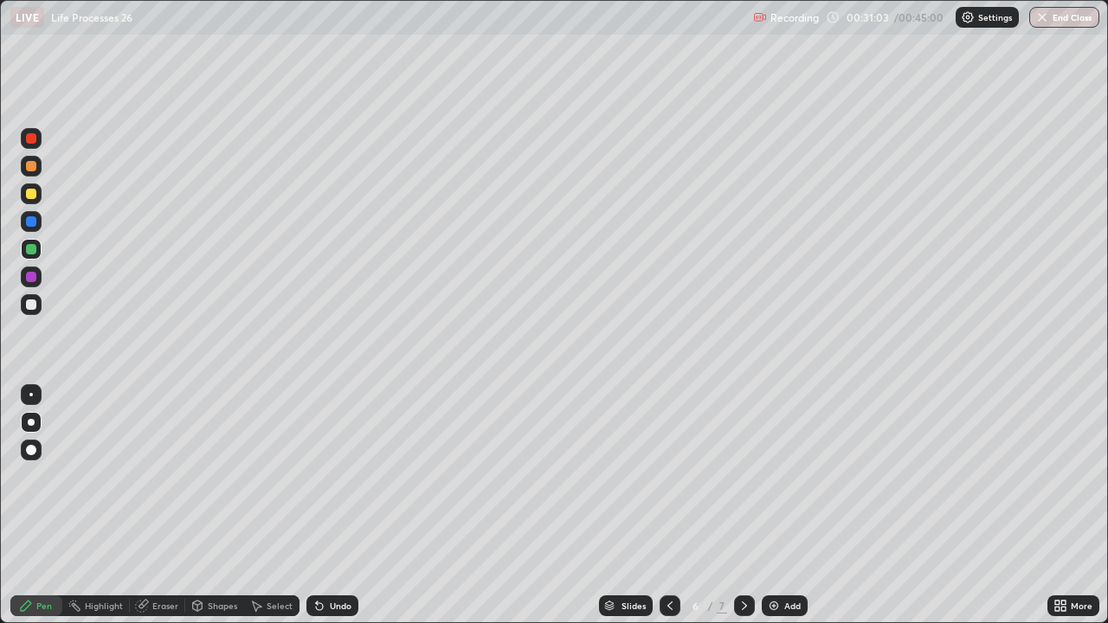
click at [32, 299] on div at bounding box center [31, 304] width 10 height 10
click at [30, 249] on div at bounding box center [31, 249] width 10 height 10
click at [33, 248] on div at bounding box center [31, 249] width 10 height 10
click at [33, 304] on div at bounding box center [31, 304] width 10 height 10
click at [27, 301] on div at bounding box center [31, 304] width 10 height 10
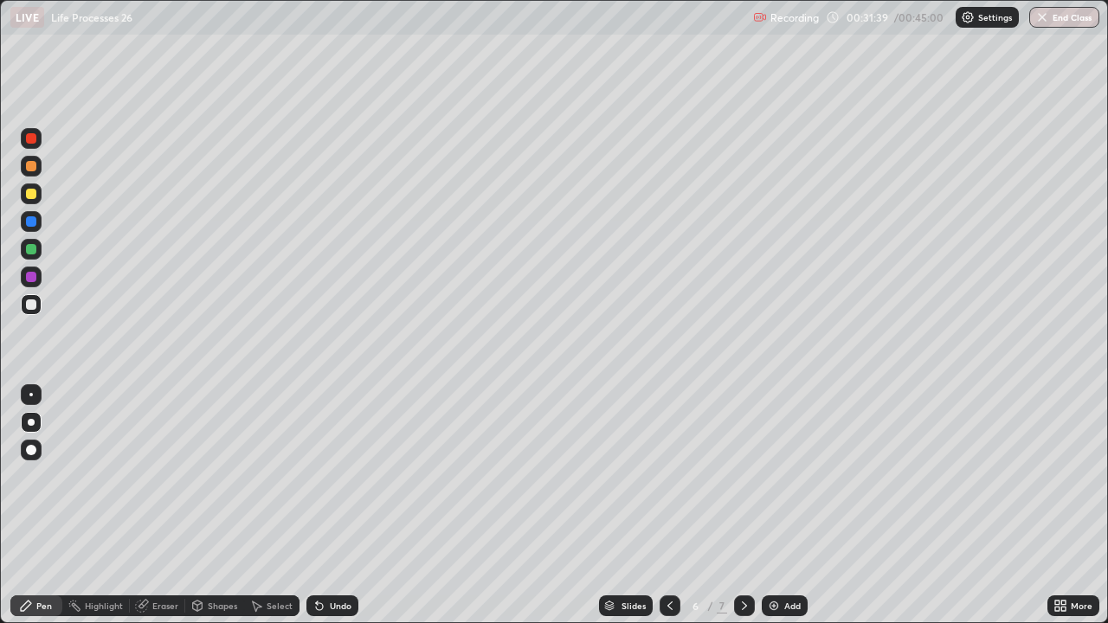
click at [33, 249] on div at bounding box center [31, 249] width 10 height 10
click at [30, 193] on div at bounding box center [31, 194] width 10 height 10
click at [29, 275] on div at bounding box center [31, 277] width 10 height 10
click at [31, 222] on div at bounding box center [31, 221] width 10 height 10
click at [29, 301] on div at bounding box center [31, 304] width 10 height 10
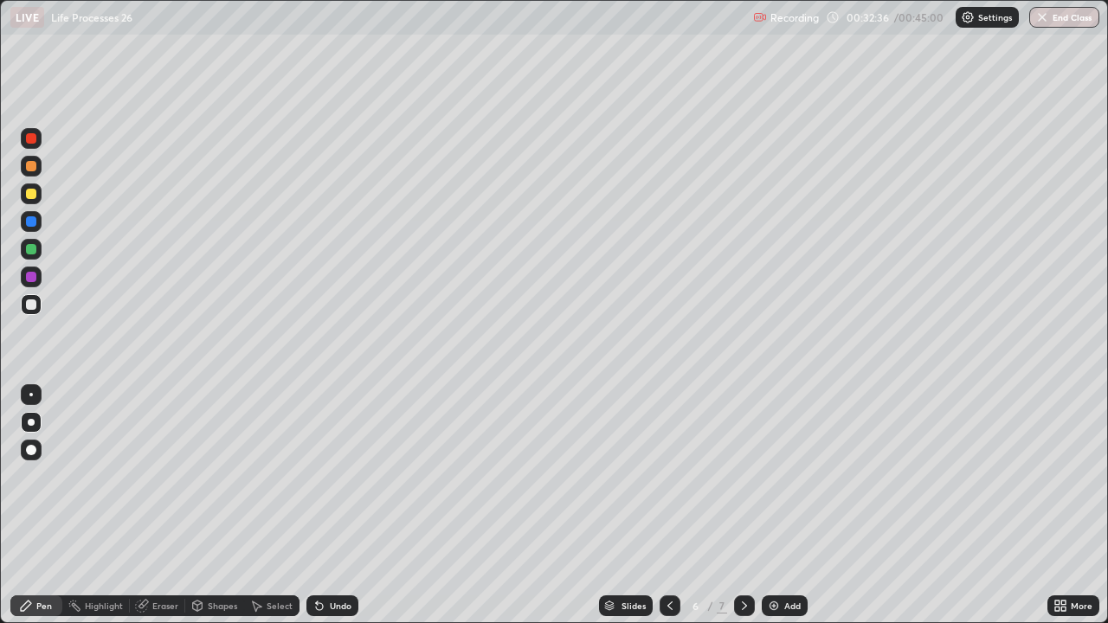
click at [29, 250] on div at bounding box center [31, 249] width 10 height 10
click at [31, 220] on div at bounding box center [31, 221] width 10 height 10
click at [33, 194] on div at bounding box center [31, 194] width 10 height 10
click at [770, 505] on img at bounding box center [774, 606] width 14 height 14
click at [666, 505] on icon at bounding box center [670, 606] width 14 height 14
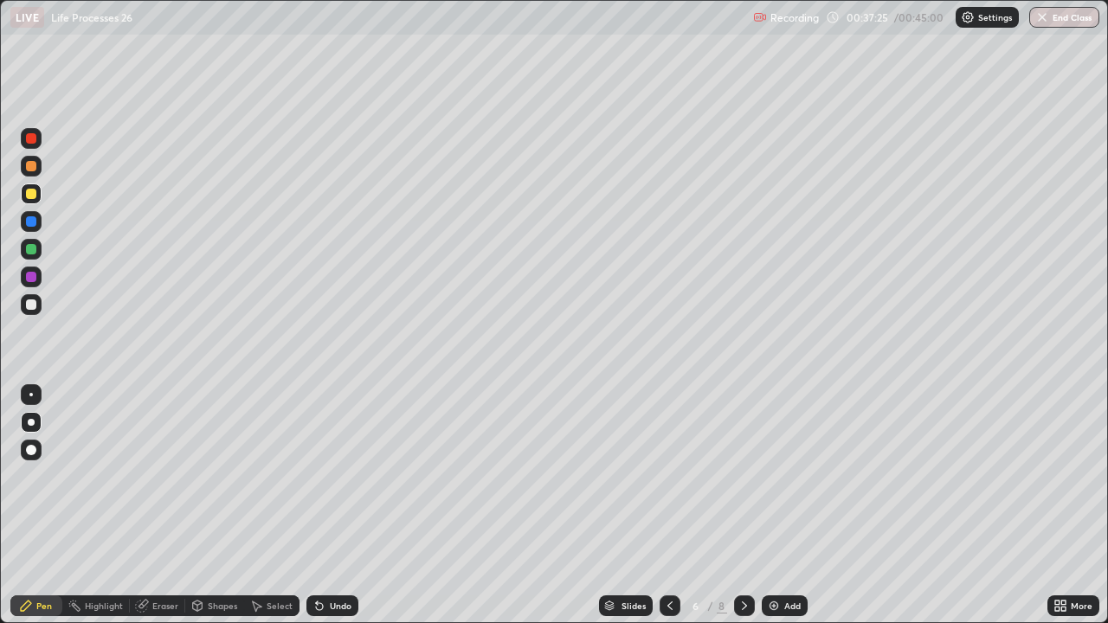
click at [773, 505] on img at bounding box center [774, 606] width 14 height 14
click at [33, 306] on div at bounding box center [31, 304] width 10 height 10
click at [31, 195] on div at bounding box center [31, 194] width 10 height 10
click at [316, 505] on icon at bounding box center [317, 602] width 2 height 2
click at [330, 505] on div "Undo" at bounding box center [341, 605] width 22 height 9
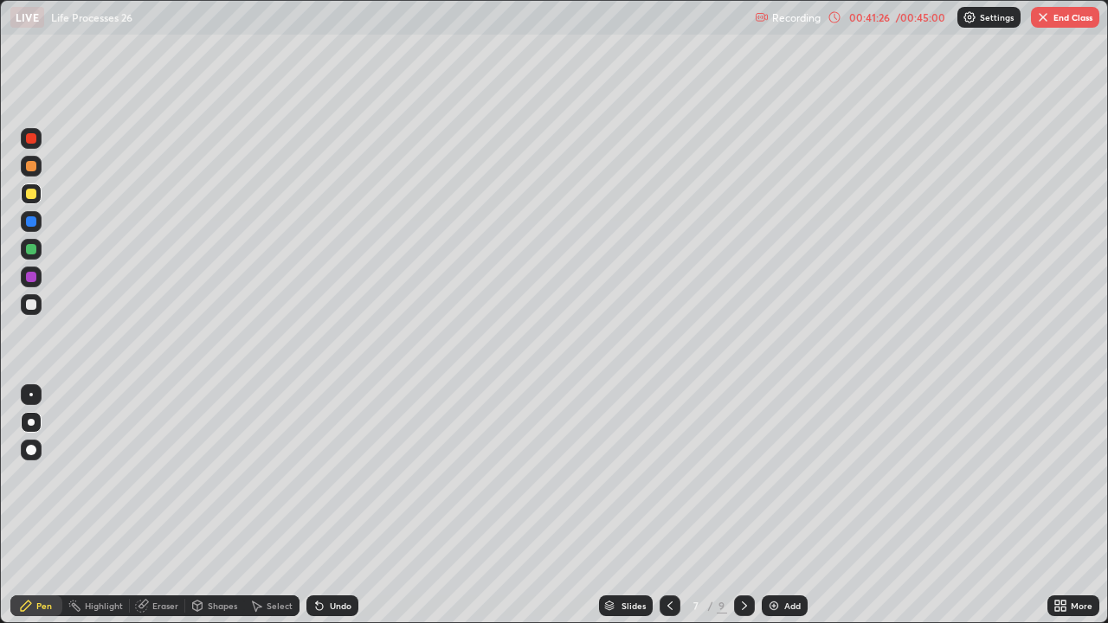
click at [331, 505] on div "Undo" at bounding box center [332, 605] width 52 height 21
click at [335, 505] on div "Undo" at bounding box center [332, 605] width 52 height 21
click at [31, 303] on div at bounding box center [31, 304] width 10 height 10
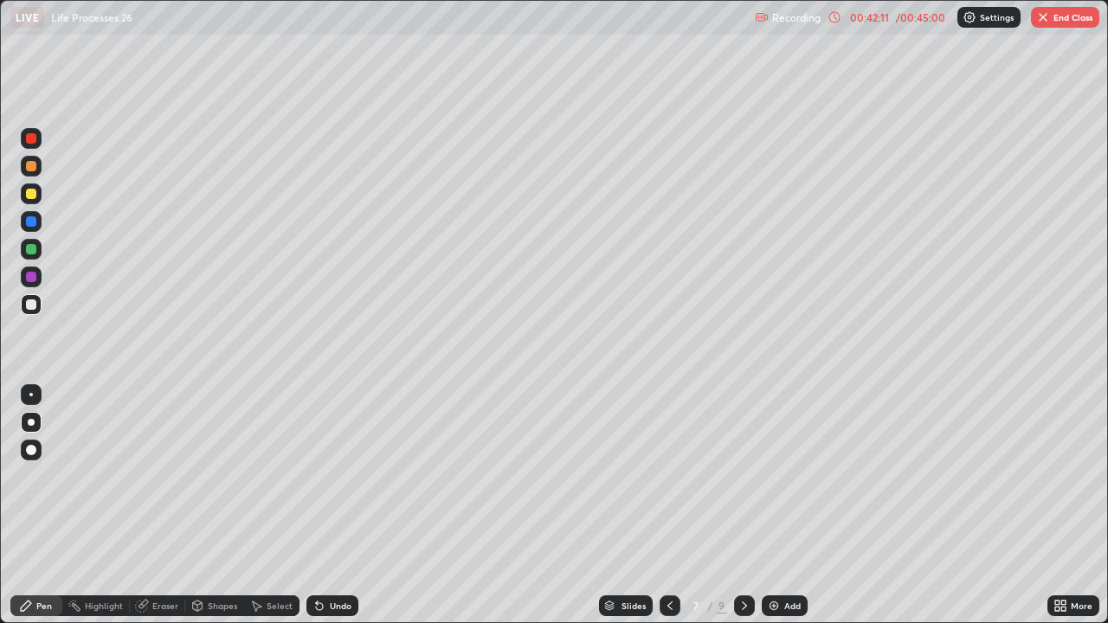
click at [317, 505] on icon at bounding box center [319, 606] width 7 height 7
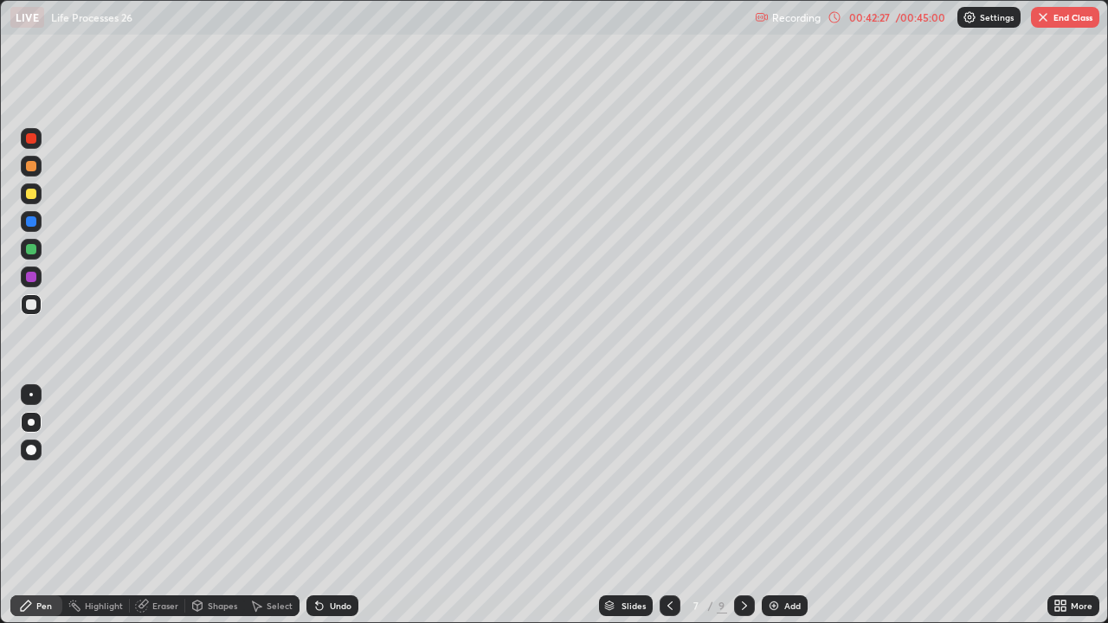
click at [32, 252] on div at bounding box center [31, 249] width 10 height 10
click at [30, 278] on div at bounding box center [31, 277] width 10 height 10
click at [29, 279] on div at bounding box center [31, 277] width 10 height 10
click at [31, 306] on div at bounding box center [31, 304] width 10 height 10
click at [29, 276] on div at bounding box center [31, 277] width 10 height 10
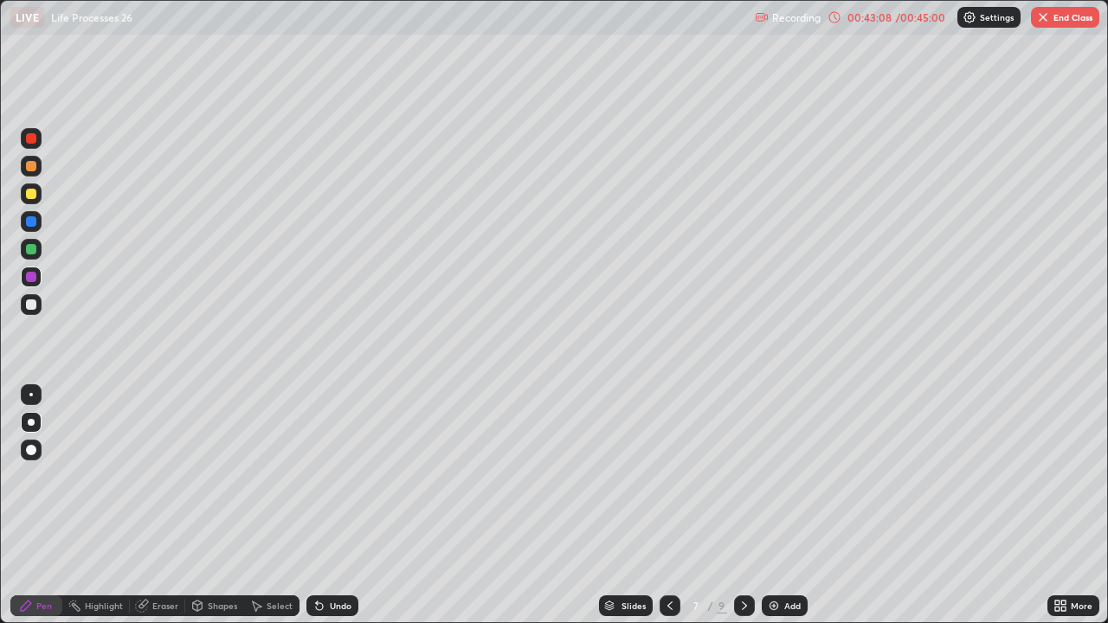
click at [31, 250] on div at bounding box center [31, 249] width 10 height 10
click at [30, 304] on div at bounding box center [31, 304] width 10 height 10
click at [31, 248] on div at bounding box center [31, 249] width 10 height 10
click at [32, 299] on div at bounding box center [31, 304] width 10 height 10
click at [29, 252] on div at bounding box center [31, 249] width 10 height 10
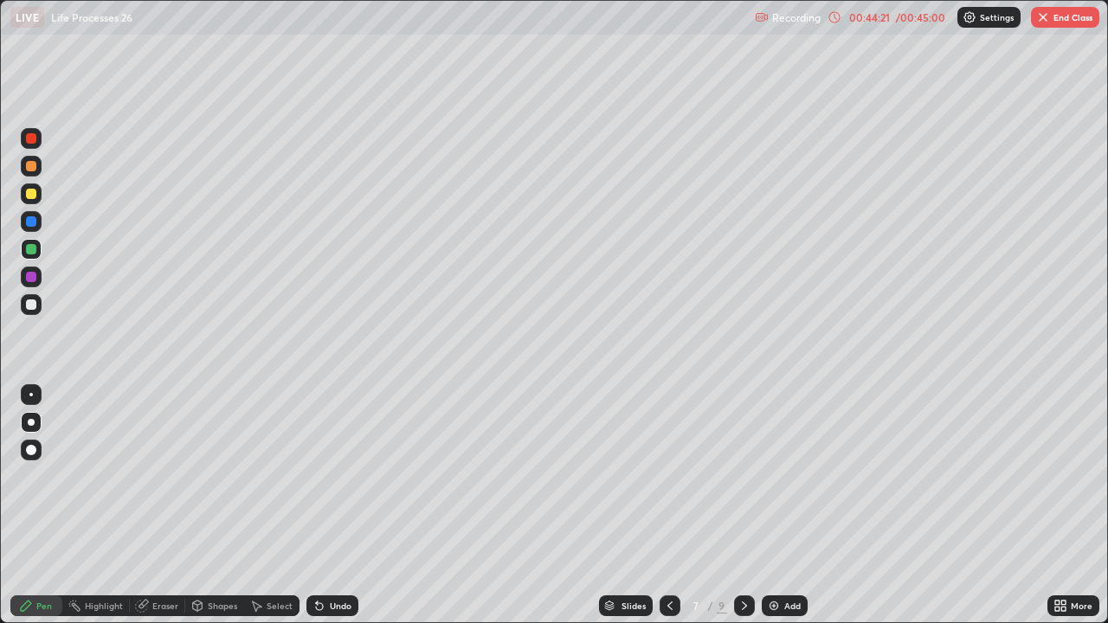
click at [32, 304] on div at bounding box center [31, 304] width 10 height 10
click at [31, 447] on div at bounding box center [31, 450] width 10 height 10
click at [31, 421] on div at bounding box center [31, 422] width 7 height 7
click at [32, 305] on div at bounding box center [31, 304] width 10 height 10
click at [29, 248] on div at bounding box center [31, 249] width 10 height 10
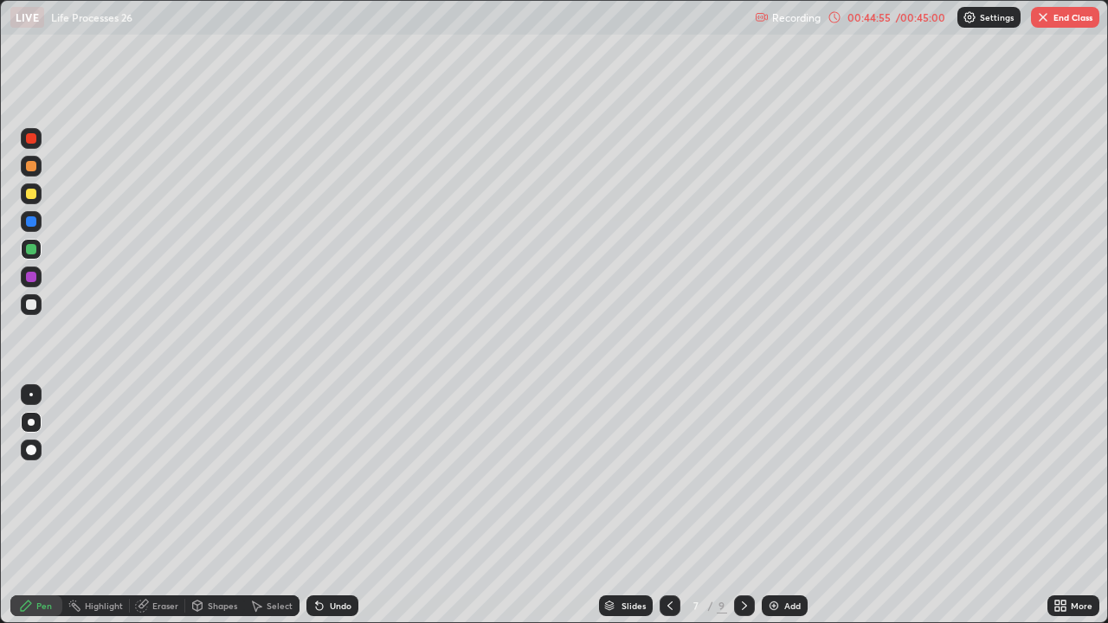
click at [33, 277] on div at bounding box center [31, 277] width 10 height 10
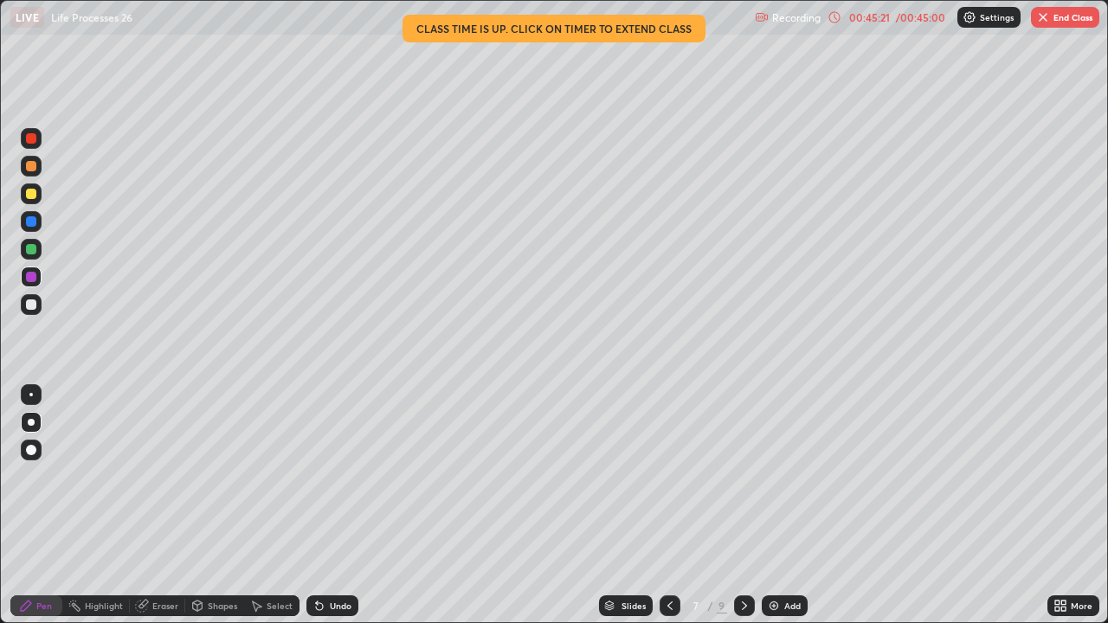
click at [667, 505] on icon at bounding box center [669, 605] width 5 height 9
click at [744, 505] on icon at bounding box center [744, 606] width 14 height 14
click at [670, 505] on icon at bounding box center [670, 606] width 14 height 14
click at [742, 505] on icon at bounding box center [744, 606] width 14 height 14
click at [29, 168] on div at bounding box center [31, 166] width 10 height 10
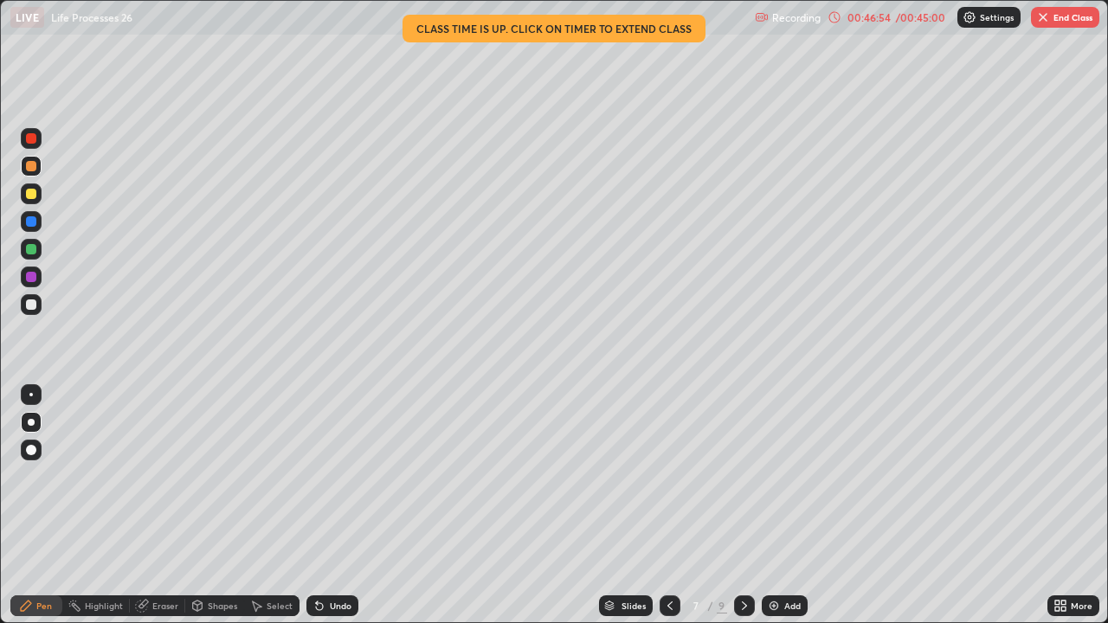
click at [29, 307] on div at bounding box center [31, 304] width 10 height 10
click at [1065, 17] on button "End Class" at bounding box center [1065, 17] width 68 height 21
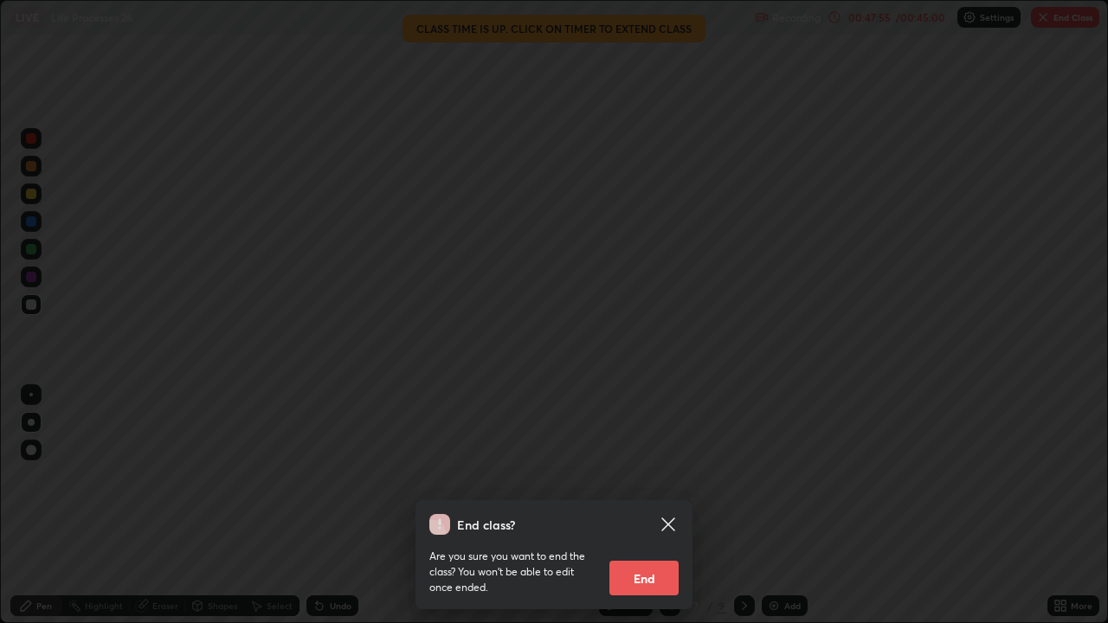
click at [644, 505] on button "End" at bounding box center [643, 578] width 69 height 35
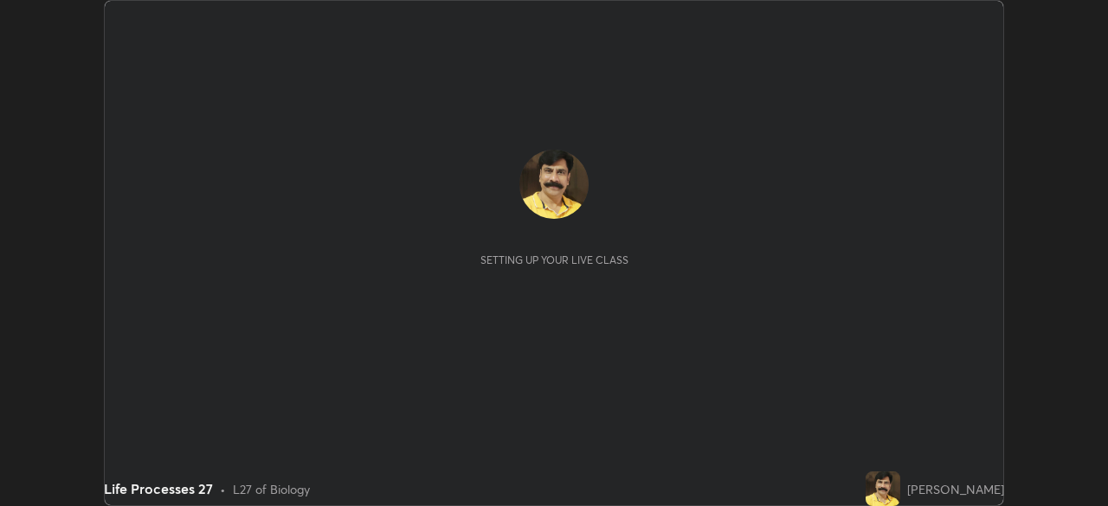
scroll to position [506, 1107]
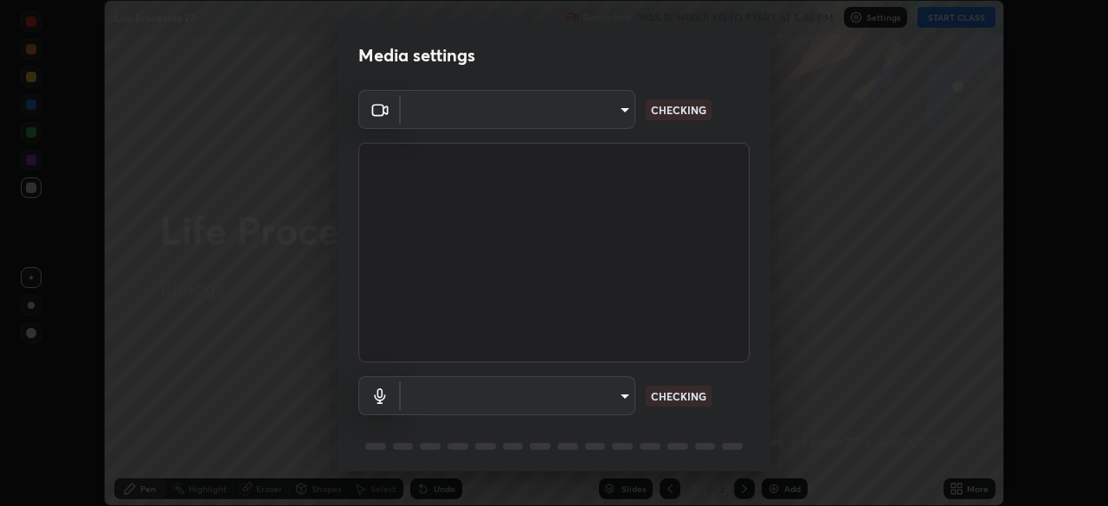
type input "a336d64f64e55d8aa7a740c0692a000d9b2cd72565bf31e1fe246034b728a4c7"
type input "communications"
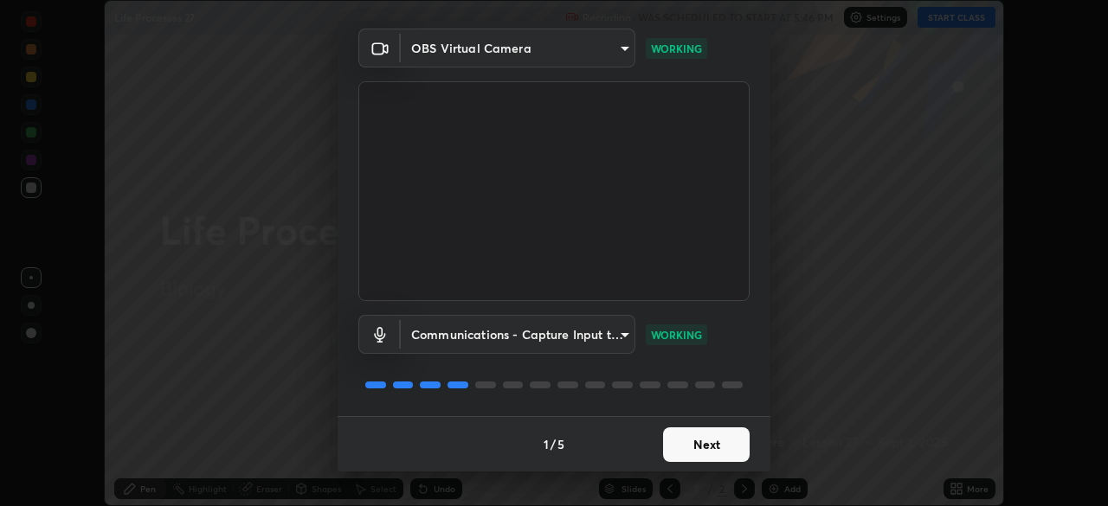
click at [709, 444] on button "Next" at bounding box center [706, 445] width 87 height 35
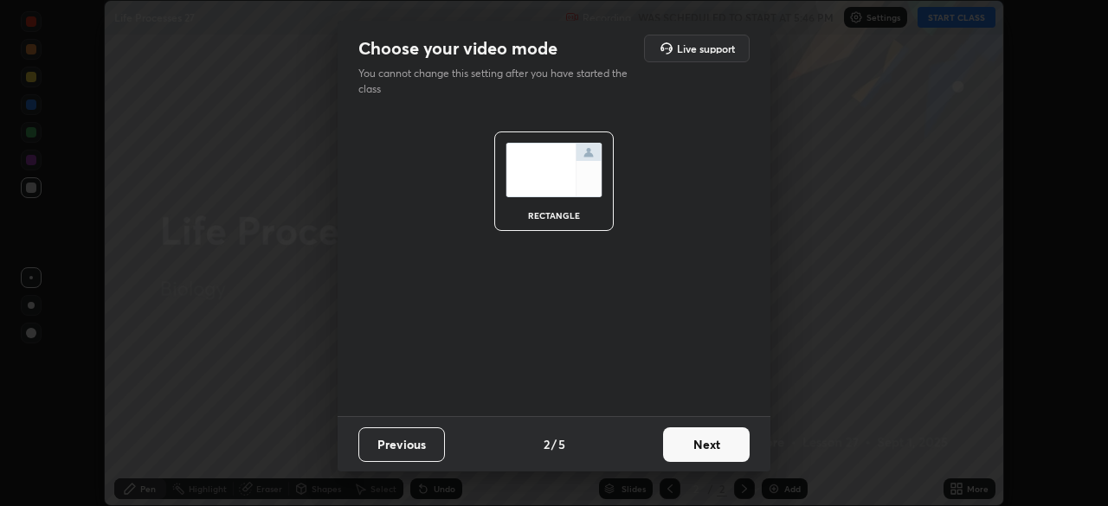
click at [707, 446] on button "Next" at bounding box center [706, 445] width 87 height 35
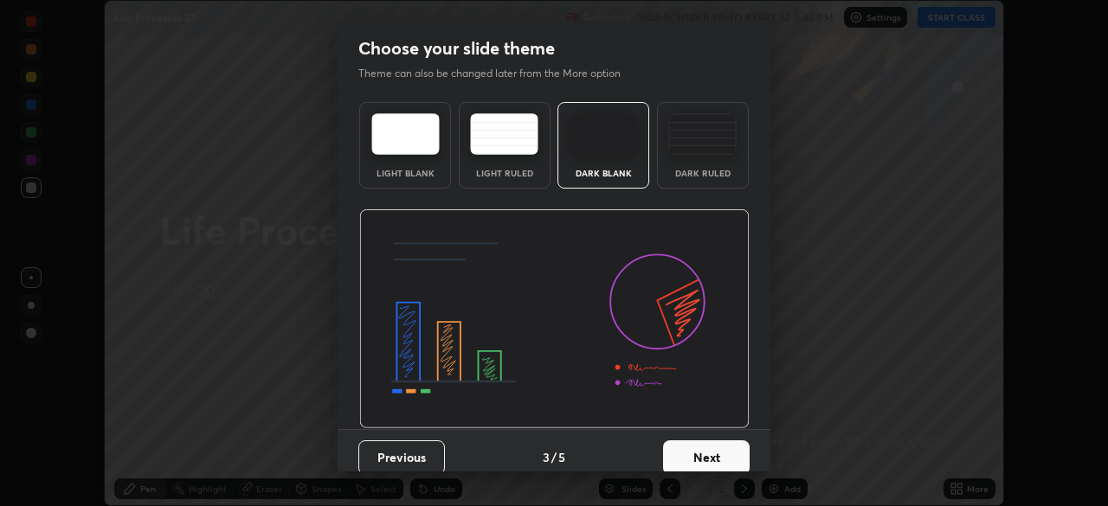
click at [710, 455] on button "Next" at bounding box center [706, 458] width 87 height 35
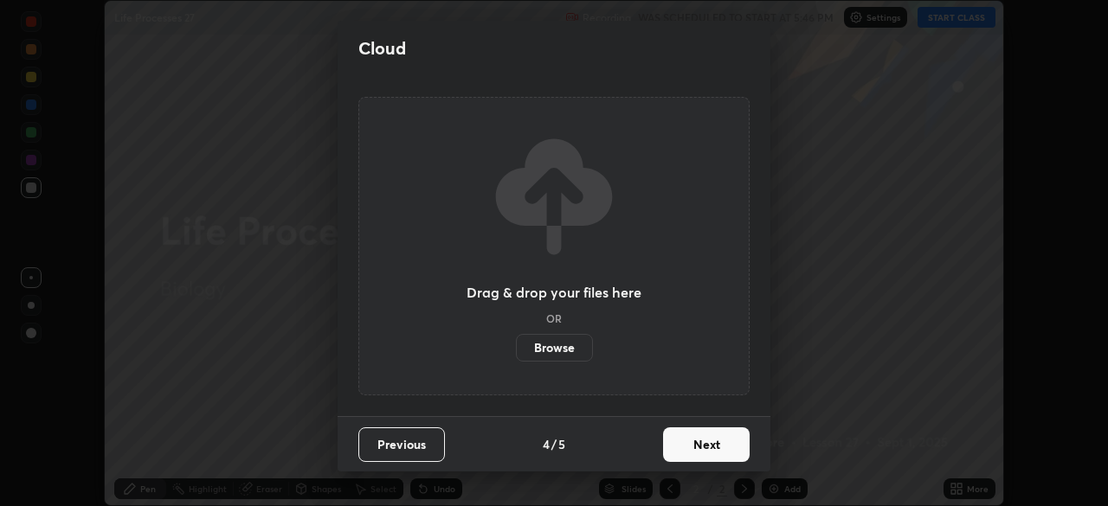
click at [708, 447] on button "Next" at bounding box center [706, 445] width 87 height 35
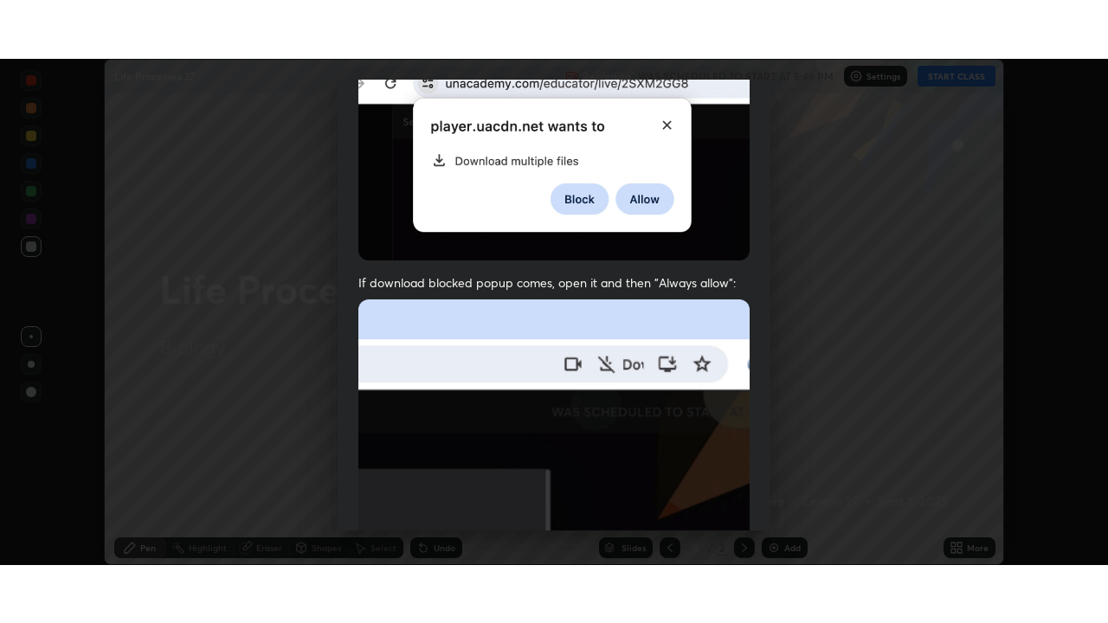
scroll to position [415, 0]
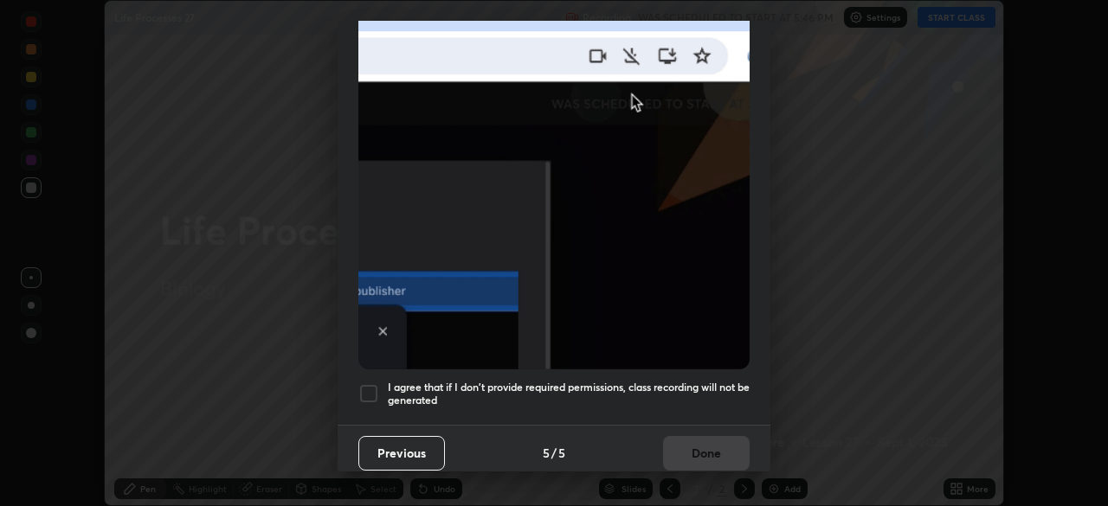
click at [369, 387] on div at bounding box center [368, 393] width 21 height 21
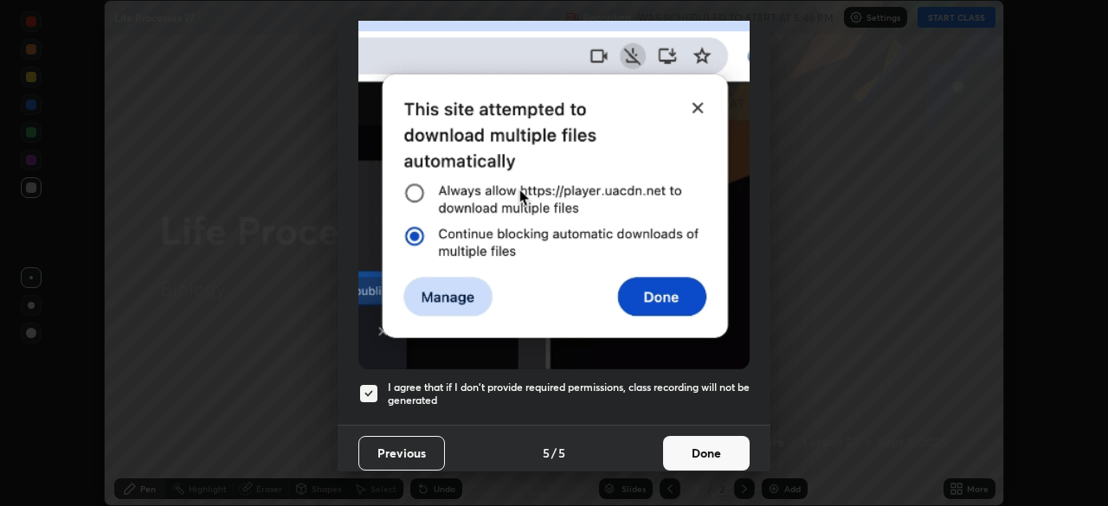
click at [706, 436] on button "Done" at bounding box center [706, 453] width 87 height 35
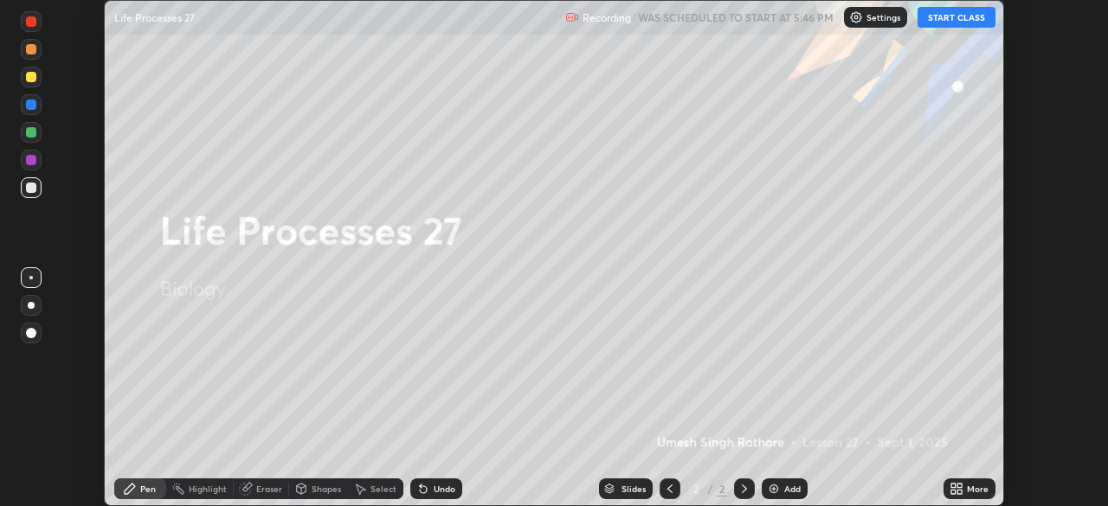
click at [962, 18] on button "START CLASS" at bounding box center [956, 17] width 78 height 21
click at [961, 486] on icon at bounding box center [959, 486] width 4 height 4
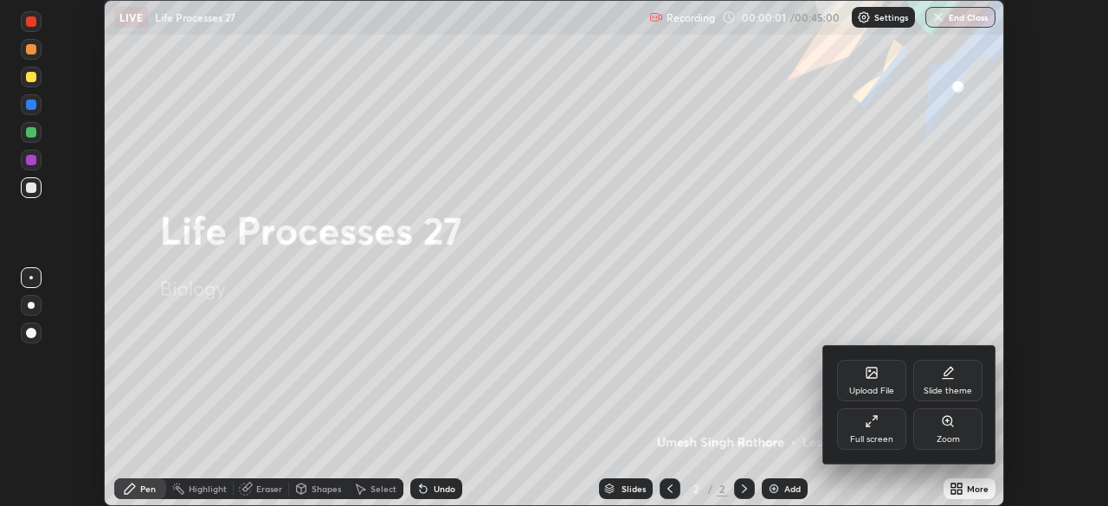
click at [870, 428] on div "Full screen" at bounding box center [871, 429] width 69 height 42
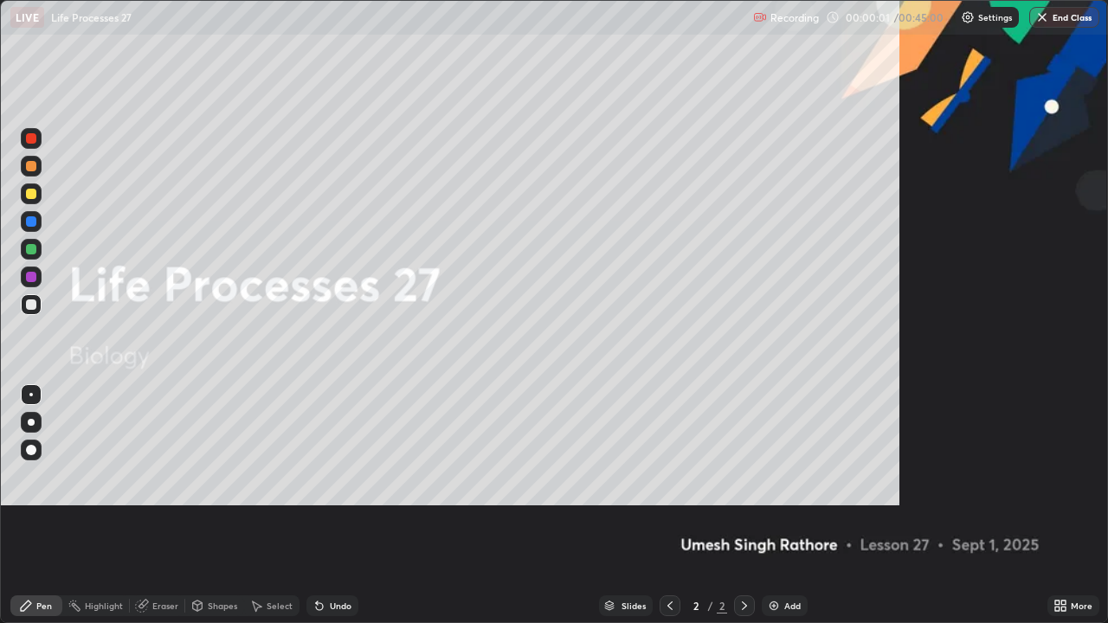
scroll to position [623, 1108]
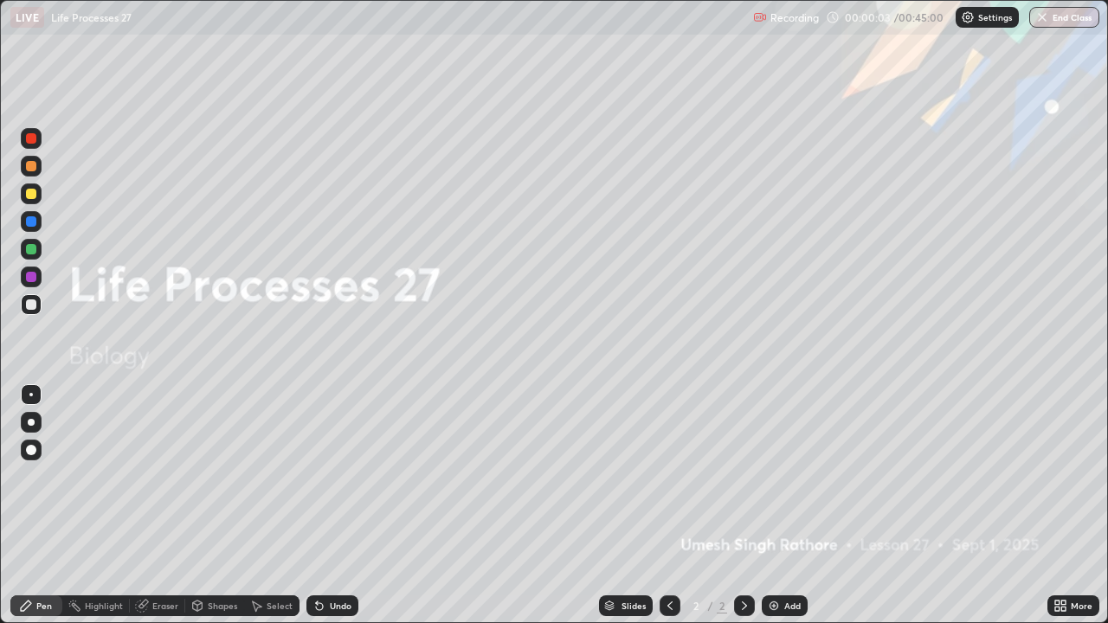
click at [769, 505] on img at bounding box center [774, 606] width 14 height 14
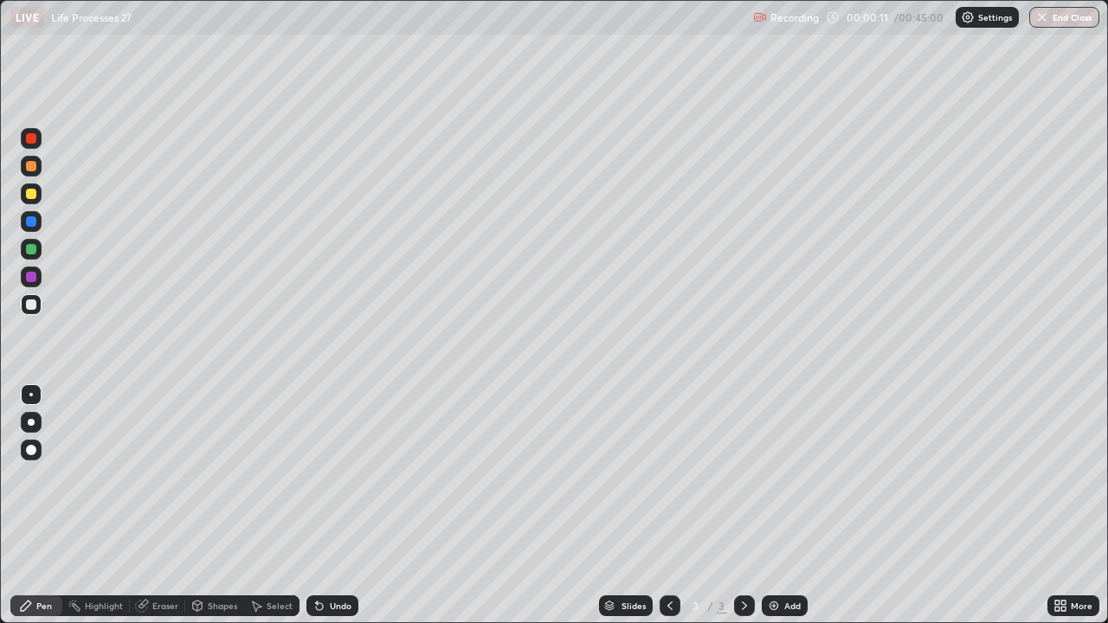
click at [32, 307] on div at bounding box center [31, 304] width 10 height 10
click at [31, 422] on div at bounding box center [31, 422] width 7 height 7
click at [30, 166] on div at bounding box center [31, 166] width 10 height 10
click at [31, 302] on div at bounding box center [31, 304] width 10 height 10
click at [151, 505] on div "Eraser" at bounding box center [157, 605] width 55 height 21
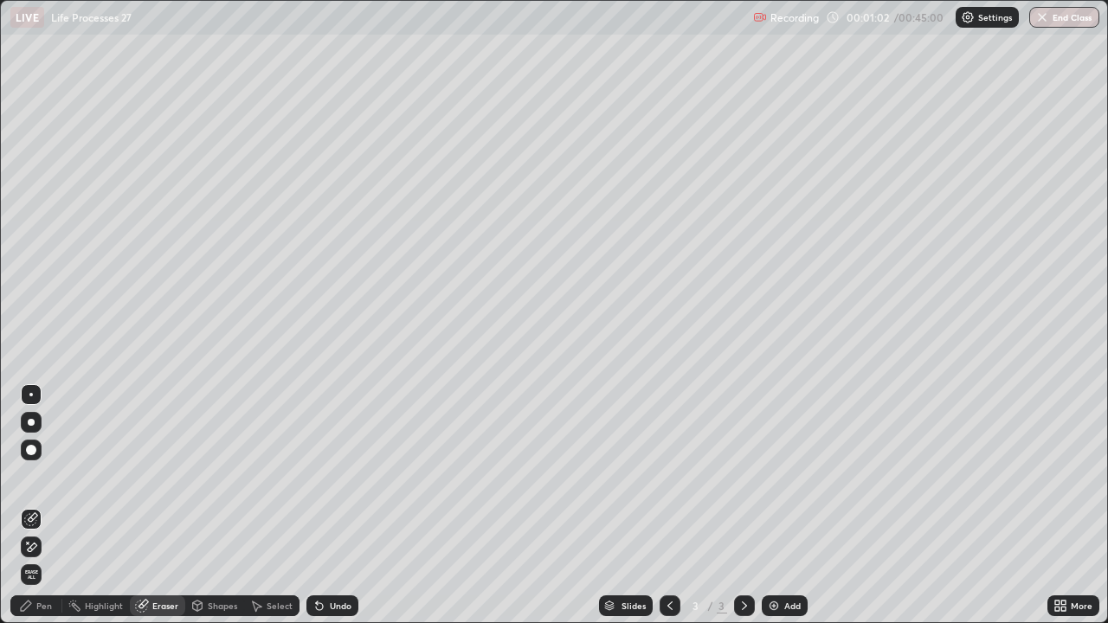
click at [32, 505] on icon at bounding box center [33, 517] width 10 height 9
click at [27, 505] on icon at bounding box center [26, 606] width 10 height 10
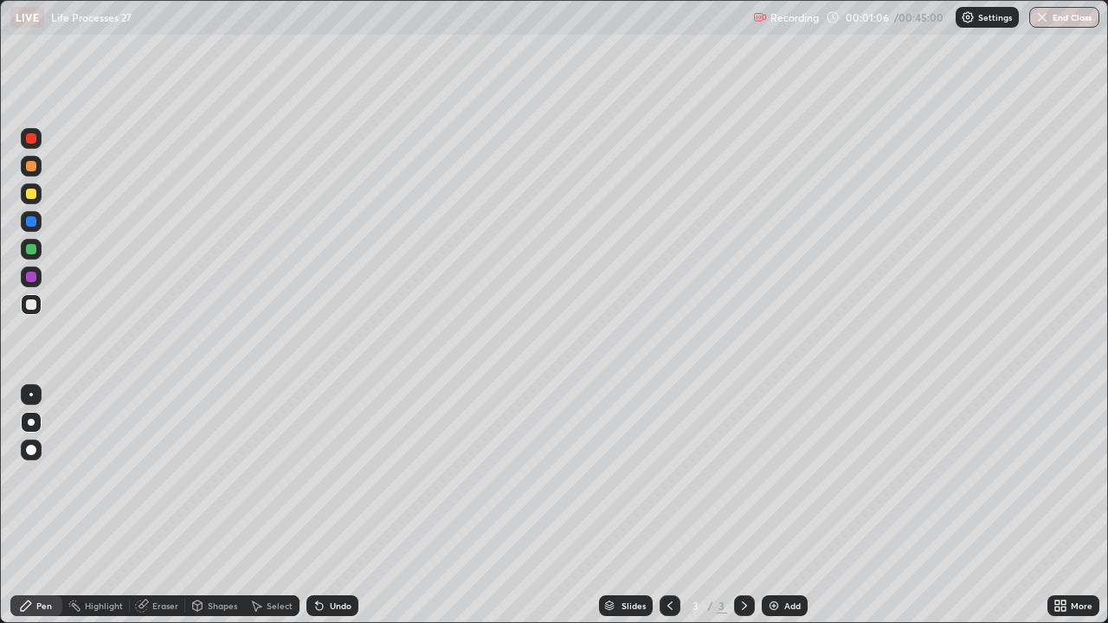
click at [30, 306] on div at bounding box center [31, 304] width 10 height 10
click at [34, 249] on div at bounding box center [31, 249] width 10 height 10
click at [31, 196] on div at bounding box center [31, 194] width 10 height 10
click at [31, 217] on div at bounding box center [31, 221] width 10 height 10
click at [31, 166] on div at bounding box center [31, 166] width 10 height 10
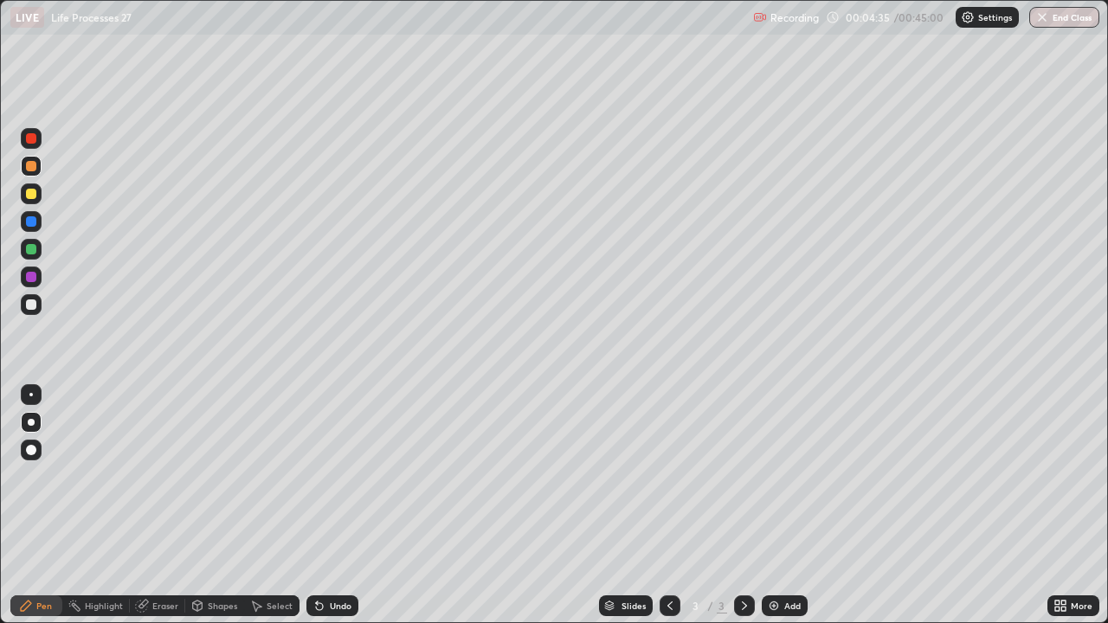
click at [30, 305] on div at bounding box center [31, 304] width 10 height 10
click at [29, 251] on div at bounding box center [31, 249] width 10 height 10
click at [31, 193] on div at bounding box center [31, 194] width 10 height 10
click at [322, 505] on icon at bounding box center [319, 606] width 14 height 14
click at [325, 505] on div "Undo" at bounding box center [332, 605] width 52 height 21
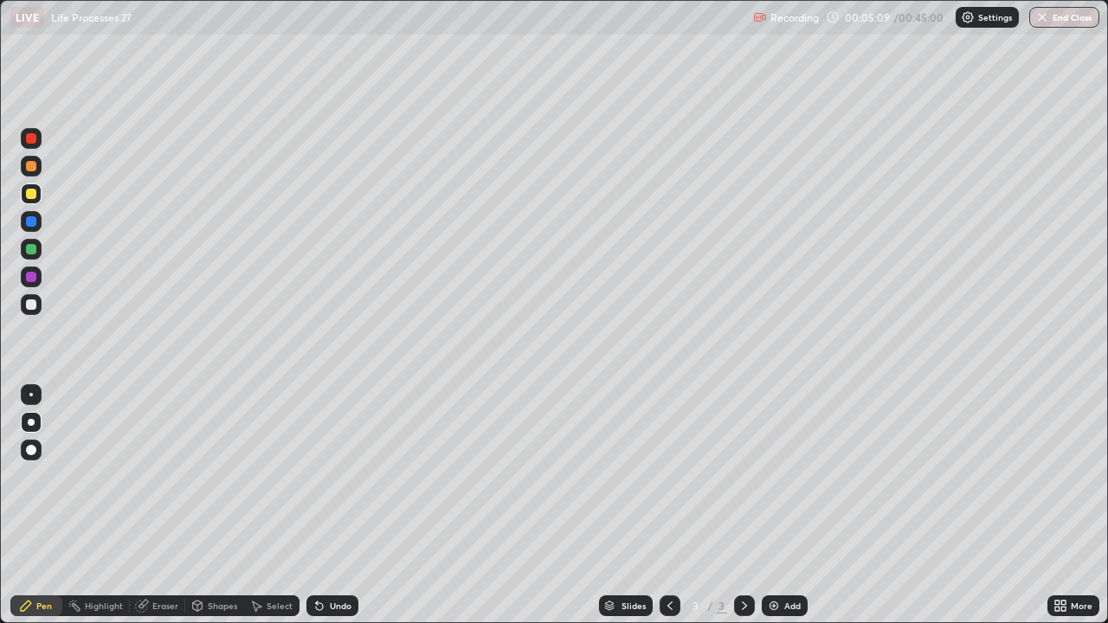
click at [29, 197] on div at bounding box center [31, 194] width 10 height 10
click at [29, 302] on div at bounding box center [31, 304] width 10 height 10
click at [30, 219] on div at bounding box center [31, 221] width 10 height 10
click at [28, 193] on div at bounding box center [31, 194] width 10 height 10
click at [30, 250] on div at bounding box center [31, 249] width 10 height 10
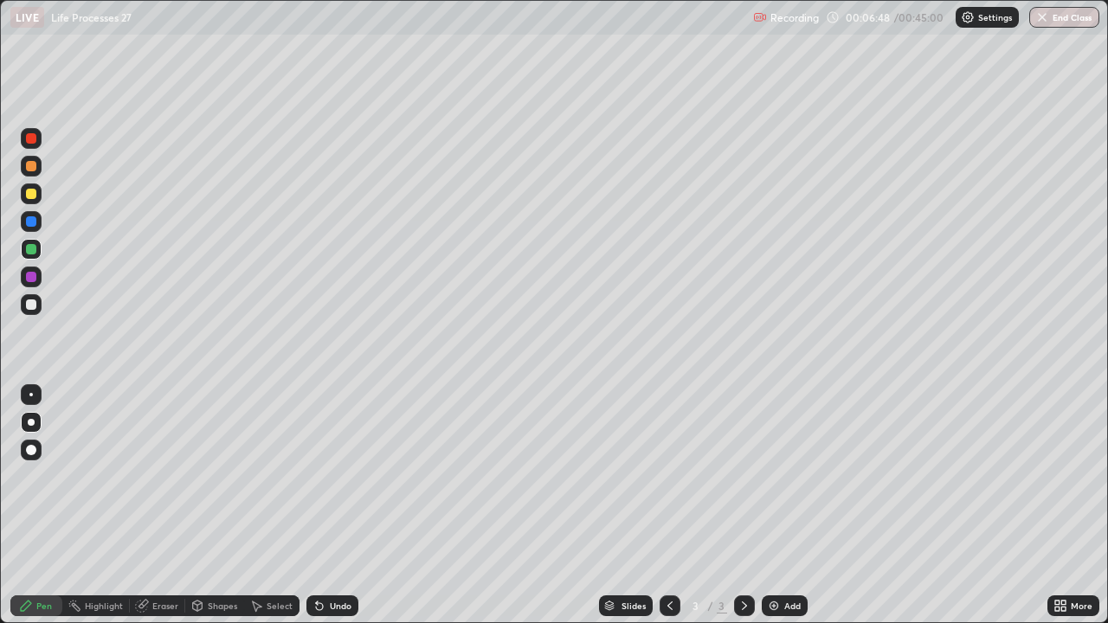
click at [35, 244] on div at bounding box center [31, 249] width 21 height 21
click at [33, 305] on div at bounding box center [31, 304] width 10 height 10
click at [31, 246] on div at bounding box center [31, 249] width 10 height 10
click at [26, 249] on div at bounding box center [31, 249] width 10 height 10
click at [30, 195] on div at bounding box center [31, 194] width 10 height 10
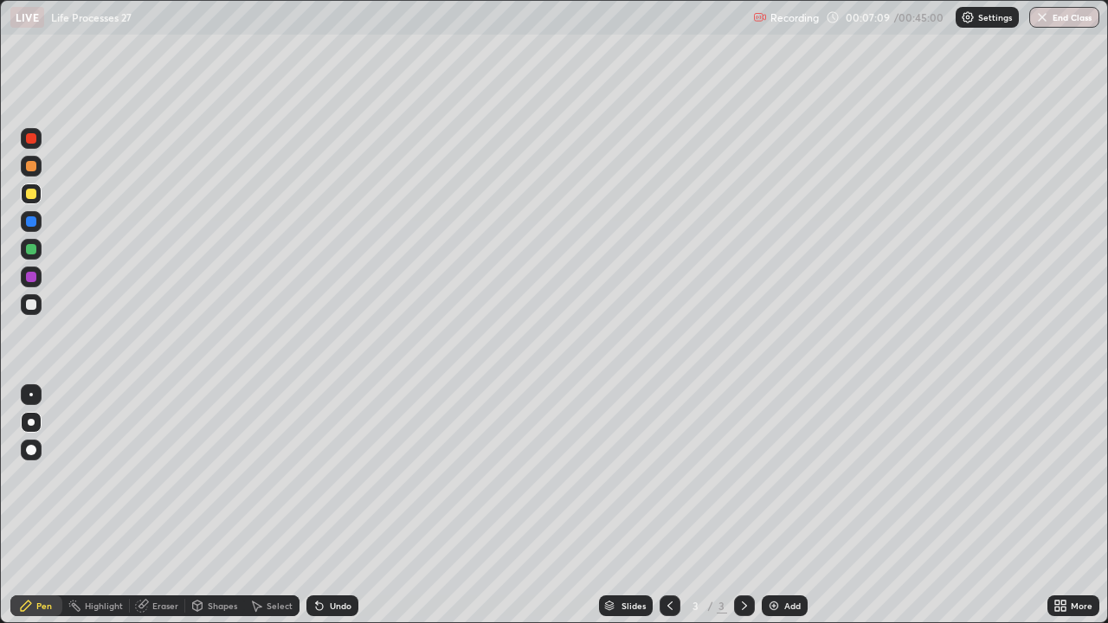
click at [30, 302] on div at bounding box center [31, 304] width 10 height 10
click at [774, 505] on img at bounding box center [774, 606] width 14 height 14
click at [31, 194] on div at bounding box center [31, 194] width 10 height 10
click at [32, 222] on div at bounding box center [31, 221] width 10 height 10
click at [767, 505] on img at bounding box center [774, 606] width 14 height 14
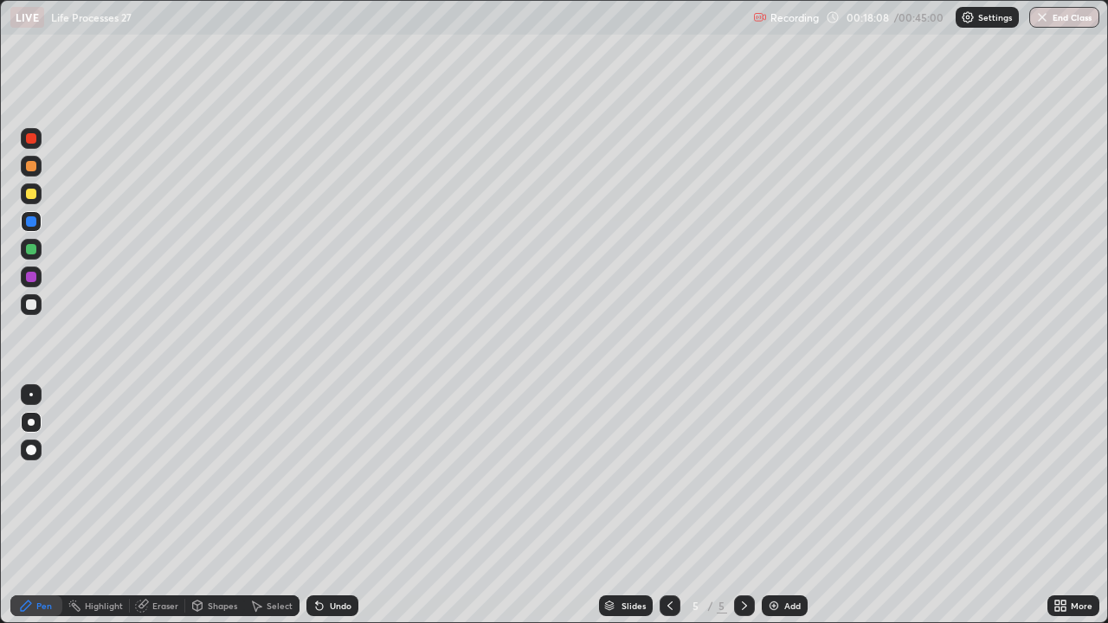
click at [31, 195] on div at bounding box center [31, 194] width 10 height 10
click at [32, 248] on div at bounding box center [31, 249] width 10 height 10
click at [30, 306] on div at bounding box center [31, 304] width 10 height 10
click at [32, 248] on div at bounding box center [31, 249] width 10 height 10
click at [32, 304] on div at bounding box center [31, 304] width 10 height 10
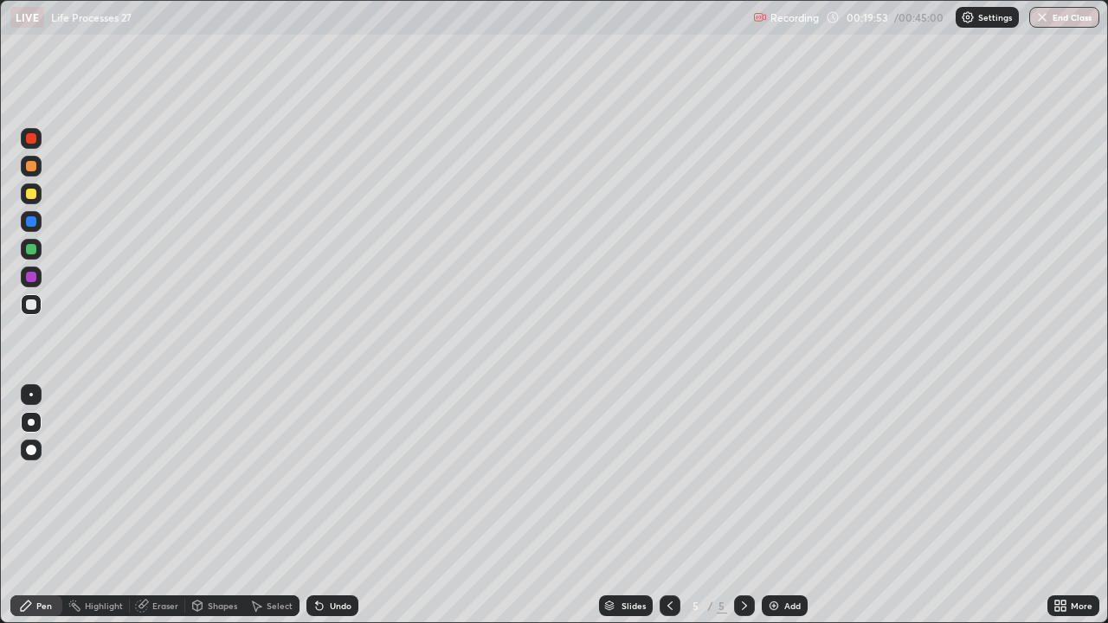
click at [28, 247] on div at bounding box center [31, 249] width 10 height 10
click at [30, 195] on div at bounding box center [31, 194] width 10 height 10
click at [33, 248] on div at bounding box center [31, 249] width 10 height 10
click at [312, 505] on icon at bounding box center [319, 606] width 14 height 14
click at [316, 505] on icon at bounding box center [319, 606] width 7 height 7
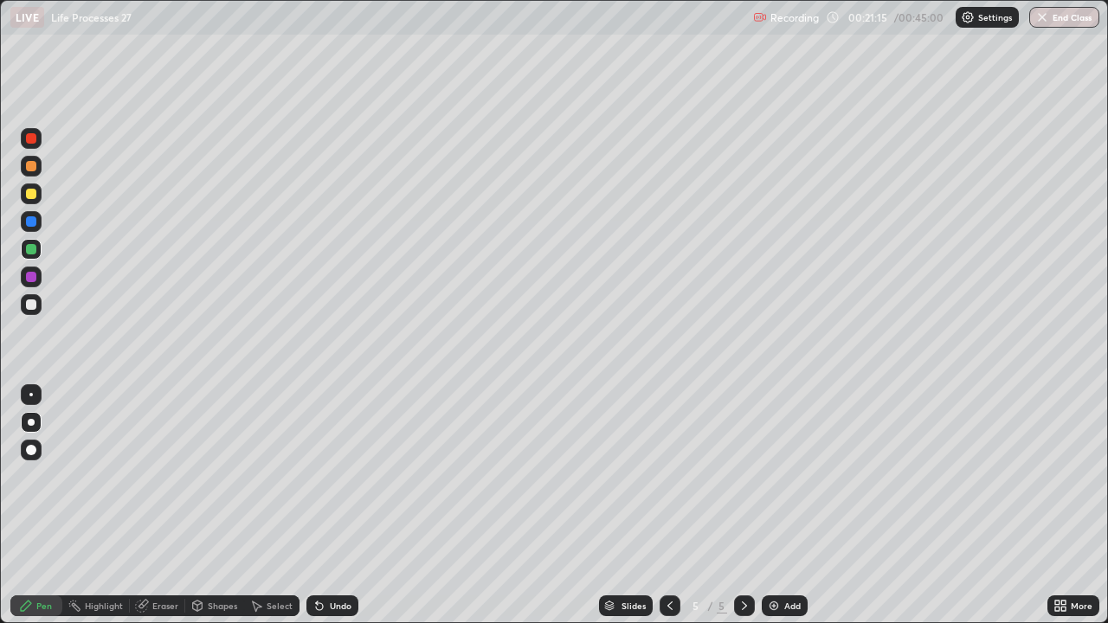
click at [29, 192] on div at bounding box center [31, 194] width 10 height 10
click at [29, 250] on div at bounding box center [31, 249] width 10 height 10
click at [34, 249] on div at bounding box center [31, 249] width 10 height 10
click at [30, 254] on div at bounding box center [31, 249] width 10 height 10
click at [33, 248] on div at bounding box center [31, 249] width 10 height 10
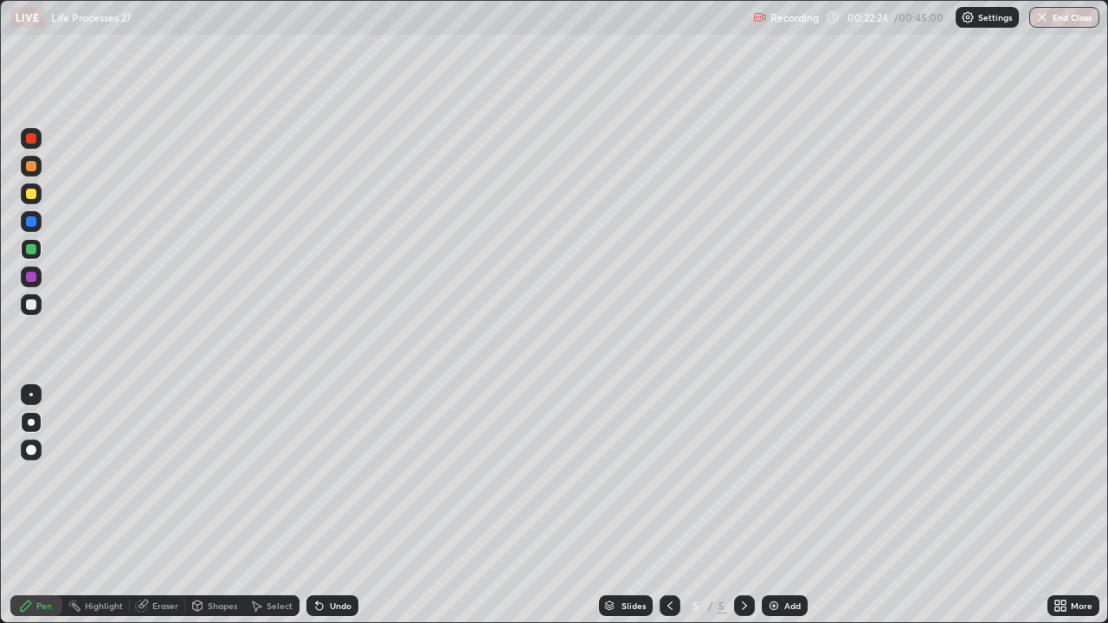
click at [29, 302] on div at bounding box center [31, 304] width 10 height 10
click at [31, 223] on div at bounding box center [31, 221] width 10 height 10
click at [32, 248] on div at bounding box center [31, 249] width 10 height 10
click at [32, 196] on div at bounding box center [31, 194] width 10 height 10
click at [30, 249] on div at bounding box center [31, 249] width 10 height 10
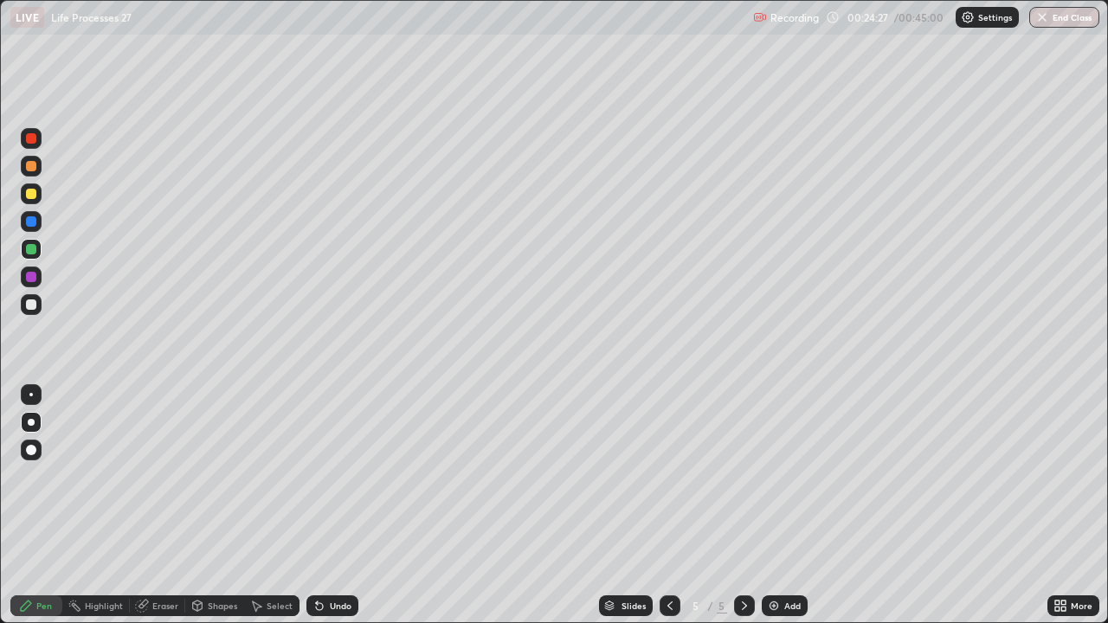
click at [29, 168] on div at bounding box center [31, 166] width 10 height 10
click at [773, 505] on img at bounding box center [774, 606] width 14 height 14
click at [32, 305] on div at bounding box center [31, 304] width 10 height 10
click at [33, 192] on div at bounding box center [31, 194] width 10 height 10
click at [33, 301] on div at bounding box center [31, 304] width 10 height 10
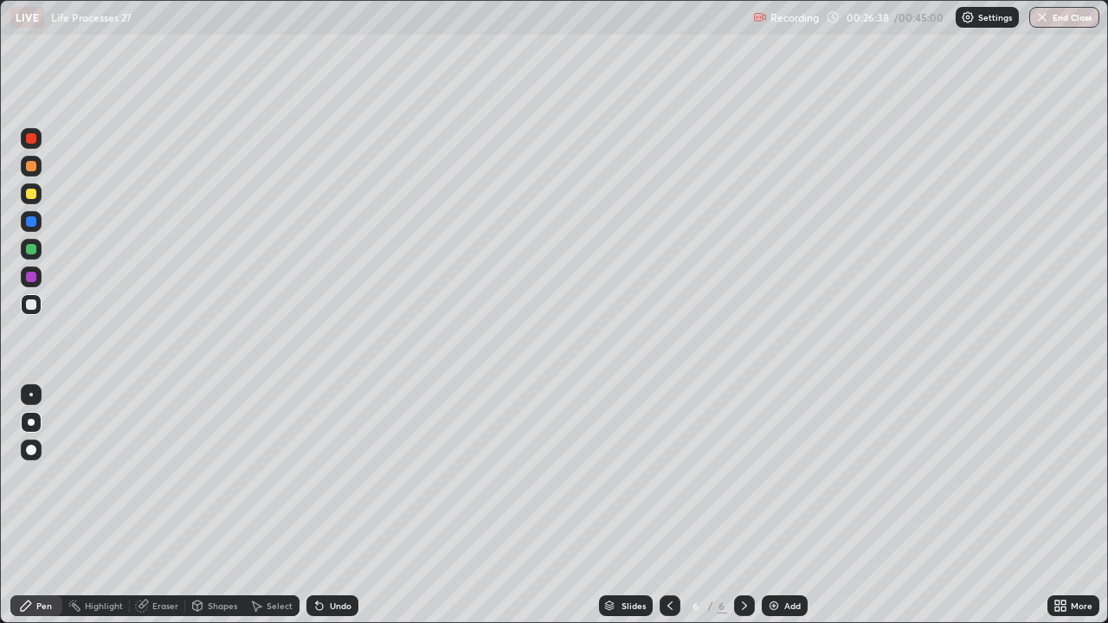
click at [30, 248] on div at bounding box center [31, 249] width 10 height 10
click at [29, 304] on div at bounding box center [31, 304] width 10 height 10
click at [29, 302] on div at bounding box center [31, 304] width 10 height 10
click at [30, 250] on div at bounding box center [31, 249] width 10 height 10
click at [31, 222] on div at bounding box center [31, 221] width 10 height 10
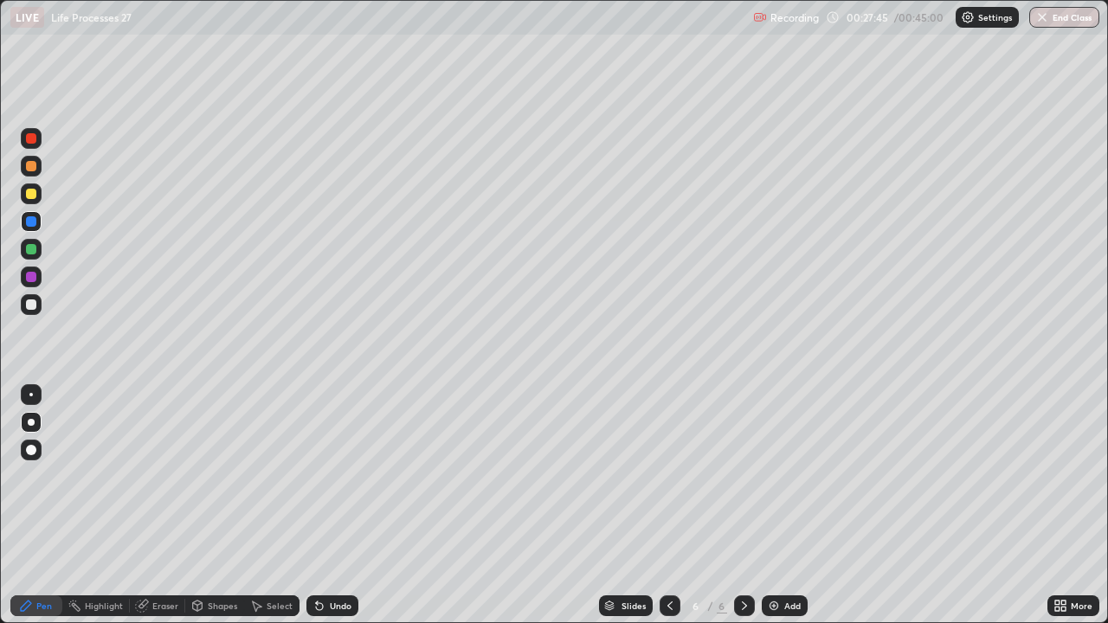
click at [34, 253] on div at bounding box center [31, 249] width 10 height 10
click at [30, 252] on div at bounding box center [31, 249] width 10 height 10
click at [32, 195] on div at bounding box center [31, 194] width 10 height 10
click at [319, 505] on icon at bounding box center [319, 606] width 7 height 7
click at [31, 303] on div at bounding box center [31, 304] width 10 height 10
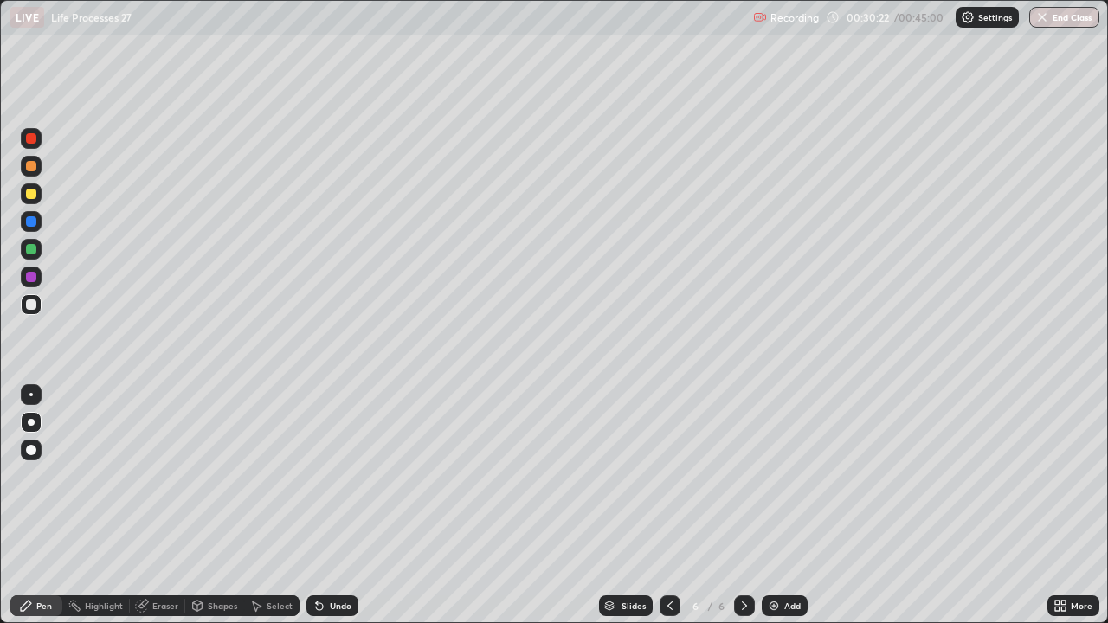
click at [767, 505] on img at bounding box center [774, 606] width 14 height 14
click at [32, 248] on div at bounding box center [31, 249] width 10 height 10
click at [28, 252] on div at bounding box center [31, 249] width 10 height 10
click at [31, 195] on div at bounding box center [31, 194] width 10 height 10
click at [31, 301] on div at bounding box center [31, 304] width 10 height 10
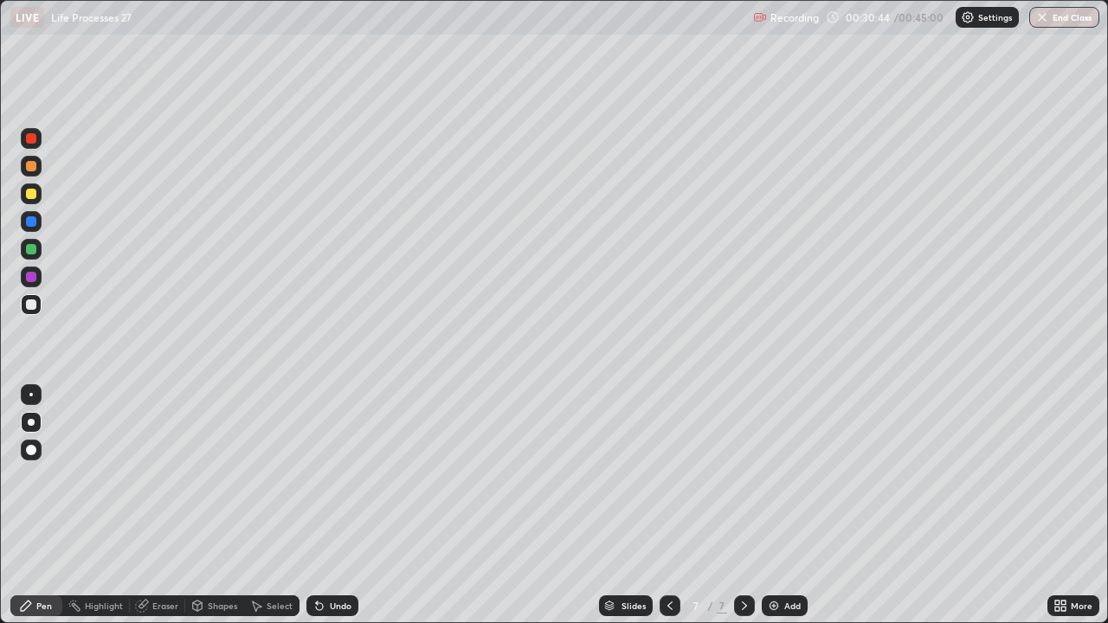
click at [31, 192] on div at bounding box center [31, 194] width 10 height 10
click at [34, 306] on div at bounding box center [31, 304] width 10 height 10
click at [32, 303] on div at bounding box center [31, 304] width 10 height 10
click at [37, 251] on div at bounding box center [31, 249] width 21 height 21
click at [32, 192] on div at bounding box center [31, 194] width 10 height 10
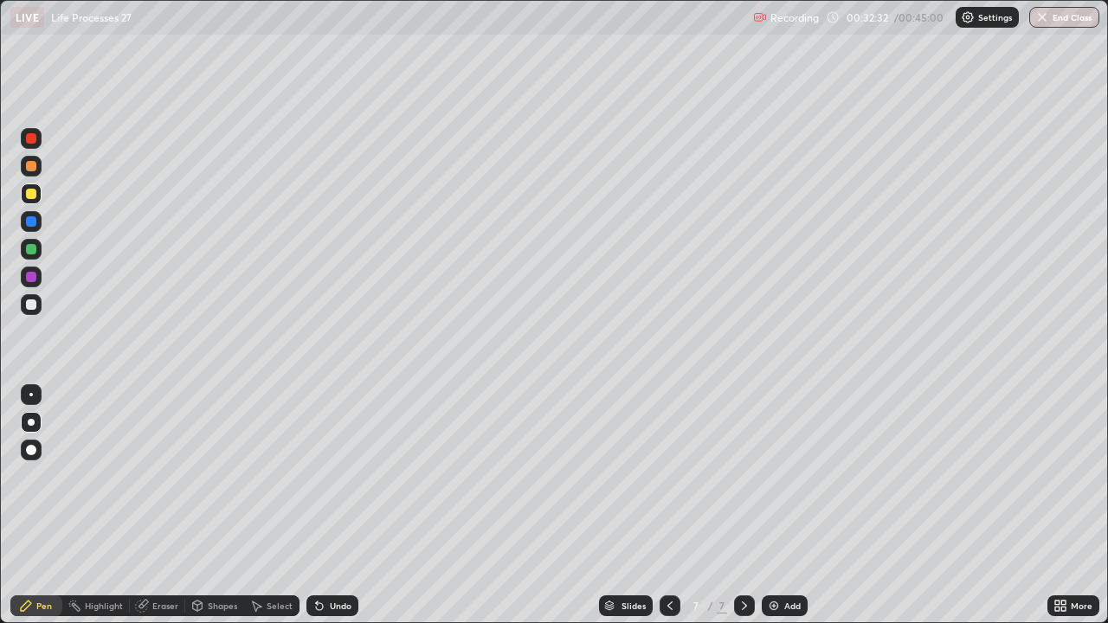
click at [31, 134] on div at bounding box center [31, 138] width 10 height 10
click at [30, 247] on div at bounding box center [31, 249] width 10 height 10
click at [29, 305] on div at bounding box center [31, 304] width 10 height 10
click at [335, 505] on div "Undo" at bounding box center [341, 605] width 22 height 9
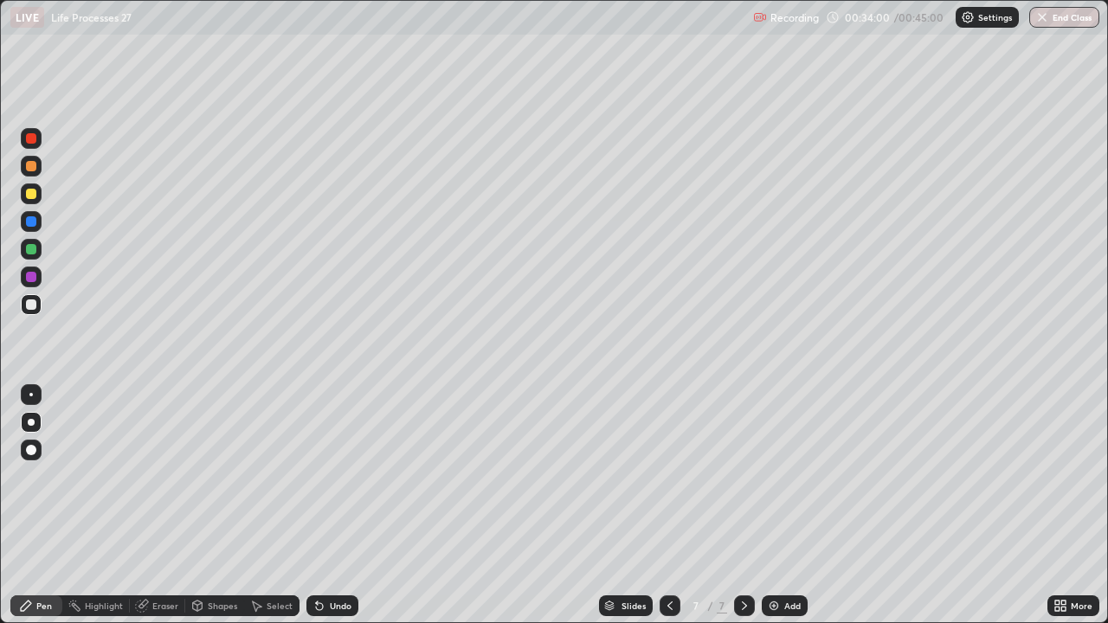
click at [335, 505] on div "Undo" at bounding box center [341, 605] width 22 height 9
click at [330, 505] on div "Undo" at bounding box center [341, 605] width 22 height 9
click at [33, 223] on div at bounding box center [31, 221] width 10 height 10
click at [32, 190] on div at bounding box center [31, 194] width 10 height 10
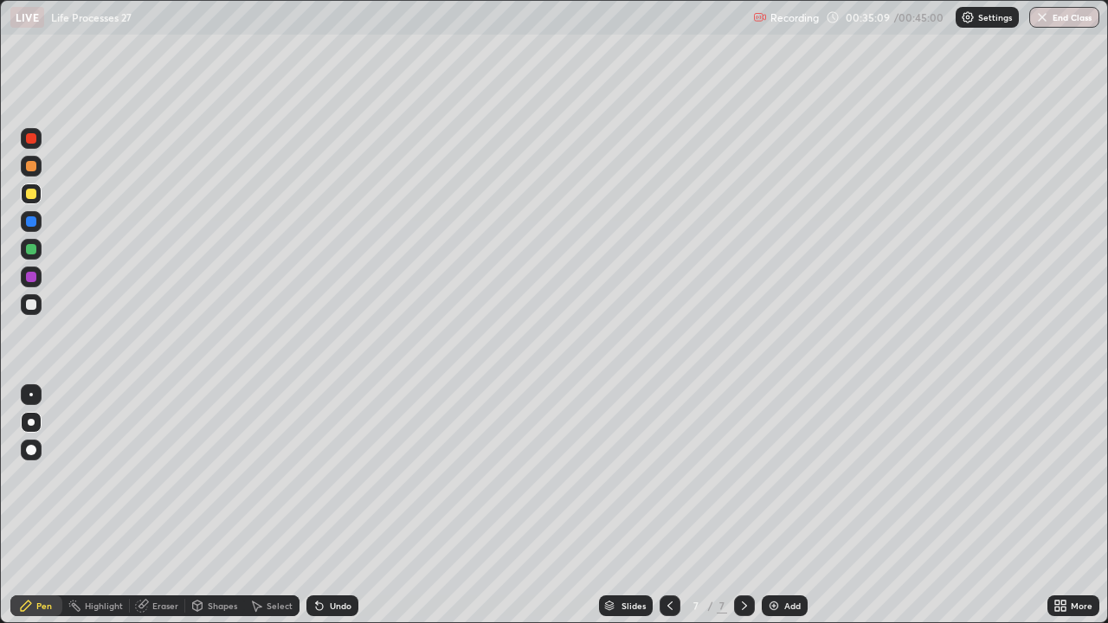
click at [29, 299] on div at bounding box center [31, 304] width 10 height 10
click at [32, 192] on div at bounding box center [31, 194] width 10 height 10
click at [774, 505] on img at bounding box center [774, 606] width 14 height 14
click at [337, 505] on div "Undo" at bounding box center [341, 605] width 22 height 9
click at [30, 302] on div at bounding box center [31, 304] width 10 height 10
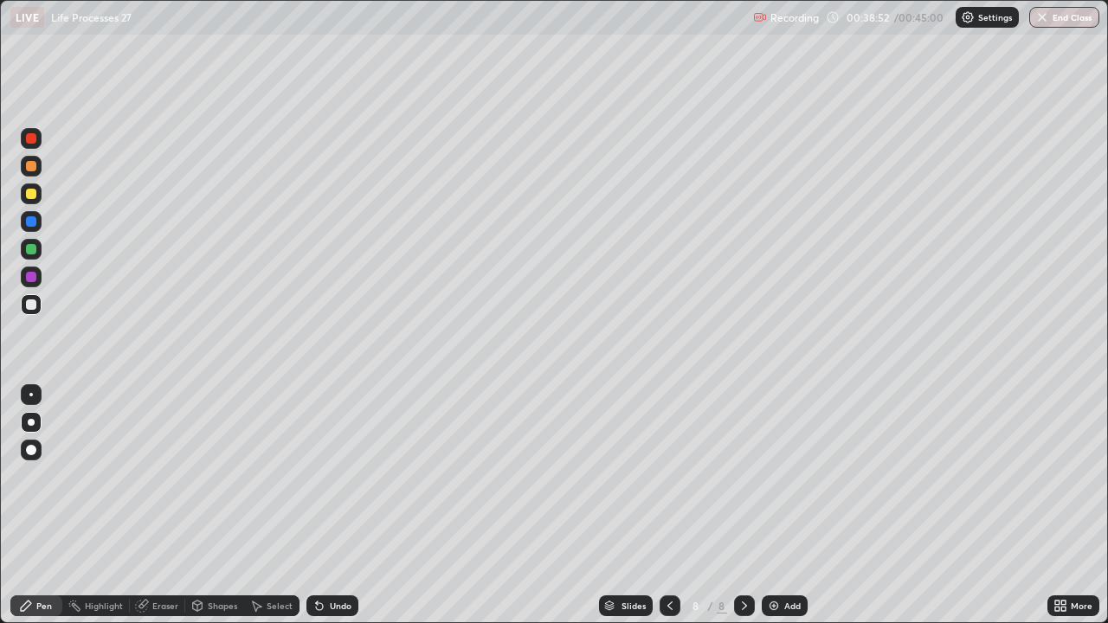
click at [31, 195] on div at bounding box center [31, 194] width 10 height 10
click at [33, 249] on div at bounding box center [31, 249] width 10 height 10
click at [29, 248] on div at bounding box center [31, 249] width 10 height 10
click at [31, 196] on div at bounding box center [31, 194] width 10 height 10
click at [1070, 18] on button "End Class" at bounding box center [1065, 17] width 68 height 21
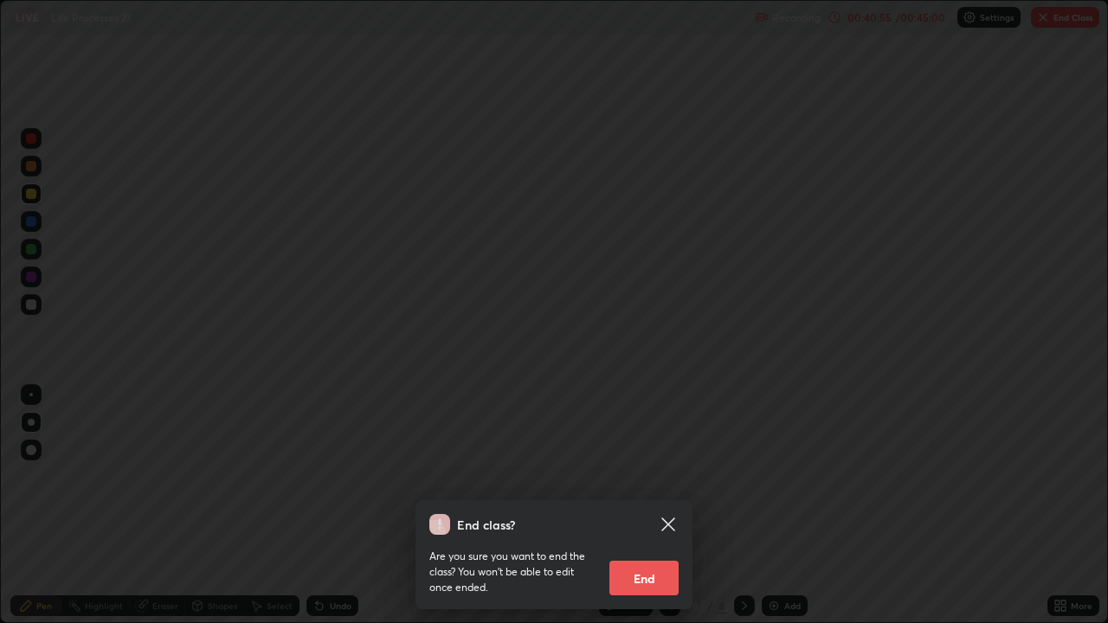
click at [653, 505] on button "End" at bounding box center [643, 578] width 69 height 35
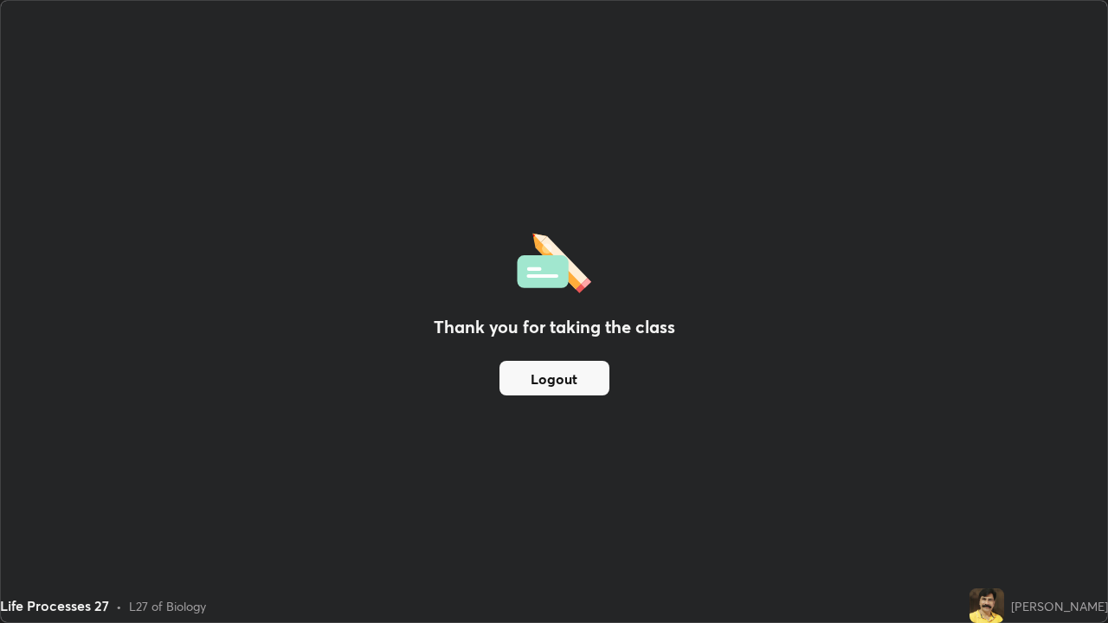
click at [513, 379] on button "Logout" at bounding box center [554, 378] width 110 height 35
click at [515, 376] on button "Logout" at bounding box center [554, 378] width 110 height 35
click at [508, 374] on button "Logout" at bounding box center [554, 378] width 110 height 35
click at [512, 367] on button "Logout" at bounding box center [554, 378] width 110 height 35
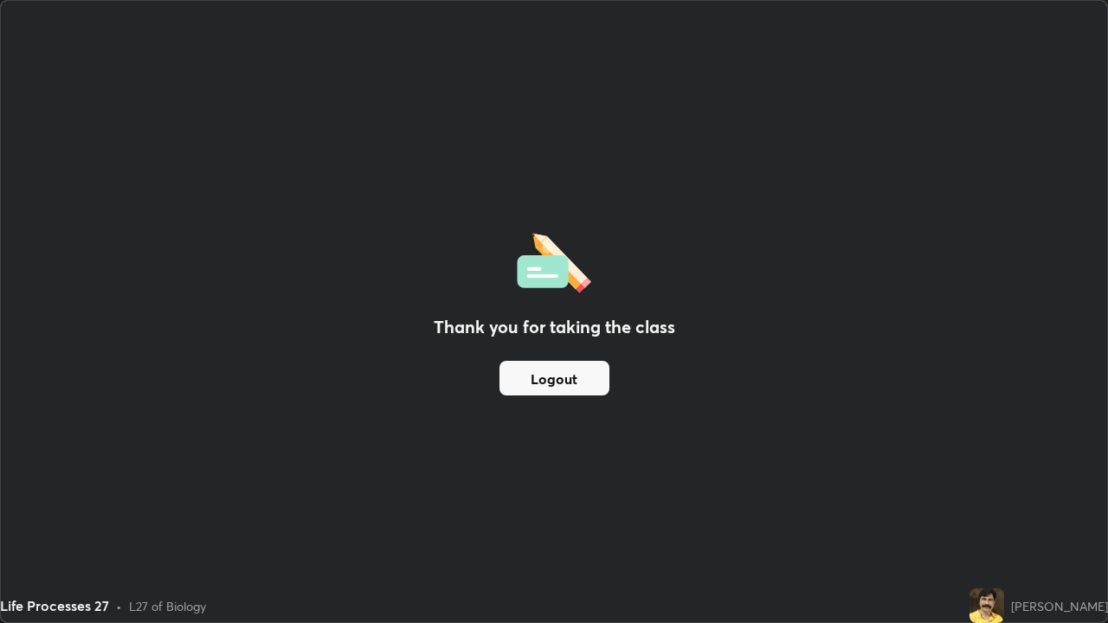
click at [512, 367] on button "Logout" at bounding box center [554, 378] width 110 height 35
click at [511, 372] on button "Logout" at bounding box center [554, 378] width 110 height 35
click at [838, 269] on div "Thank you for taking the class Logout" at bounding box center [554, 311] width 1106 height 621
click at [531, 378] on button "Logout" at bounding box center [554, 378] width 110 height 35
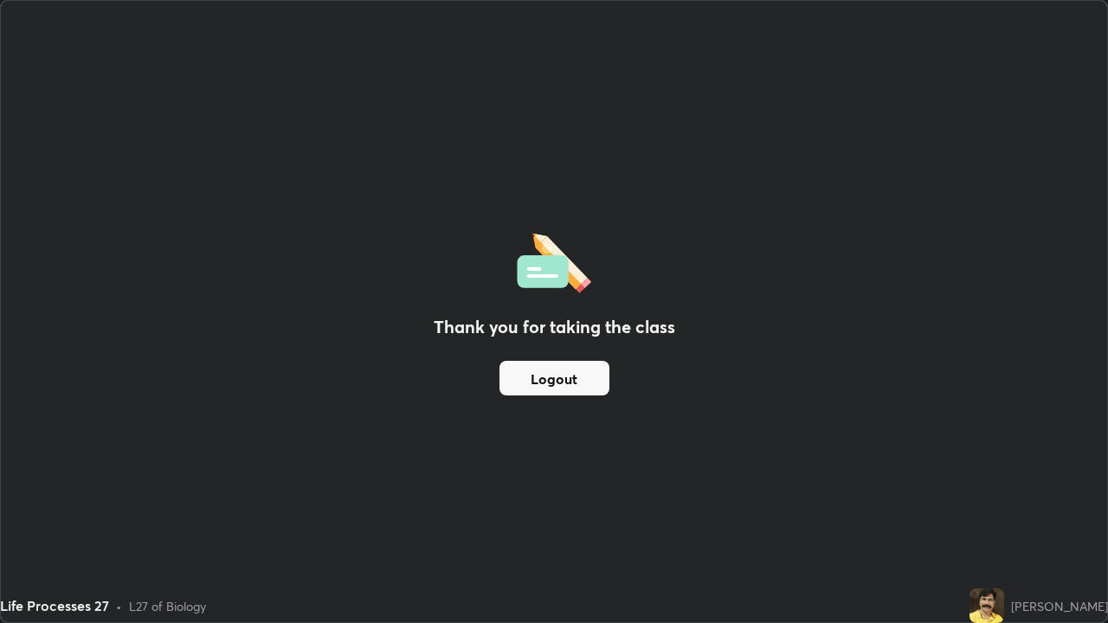
click at [531, 378] on button "Logout" at bounding box center [554, 378] width 110 height 35
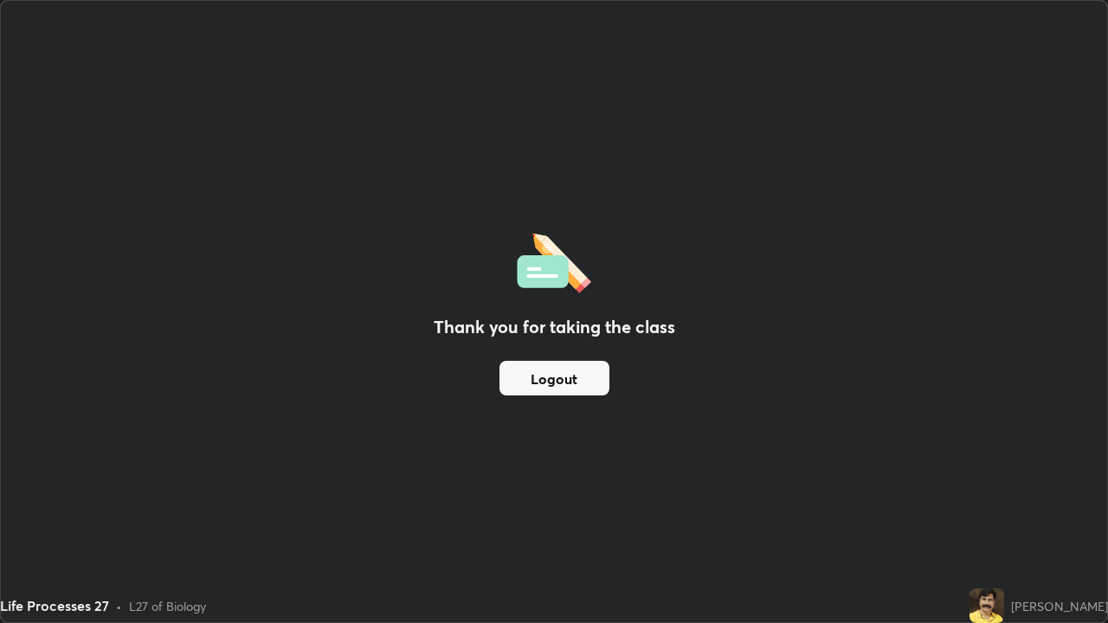
click at [528, 380] on button "Logout" at bounding box center [554, 378] width 110 height 35
click at [522, 379] on button "Logout" at bounding box center [554, 378] width 110 height 35
